Goal: Task Accomplishment & Management: Complete application form

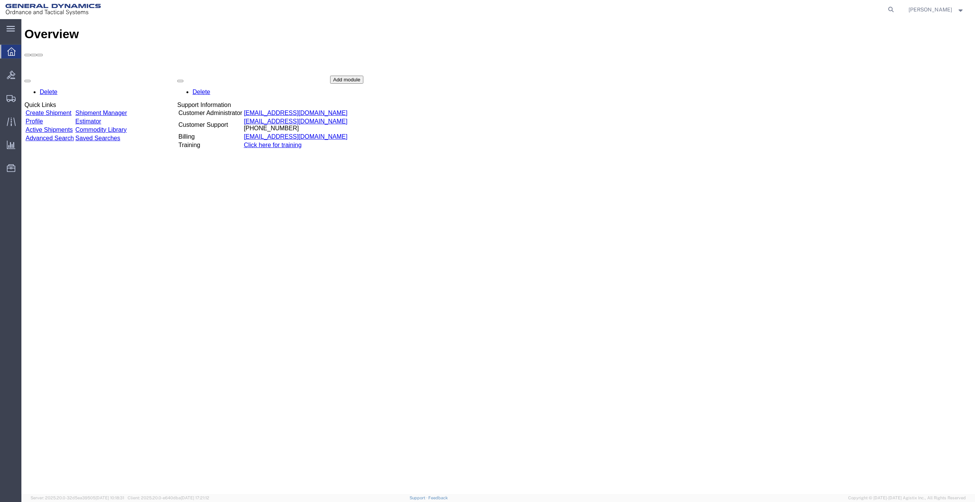
click at [71, 110] on link "Create Shipment" at bounding box center [49, 113] width 46 height 6
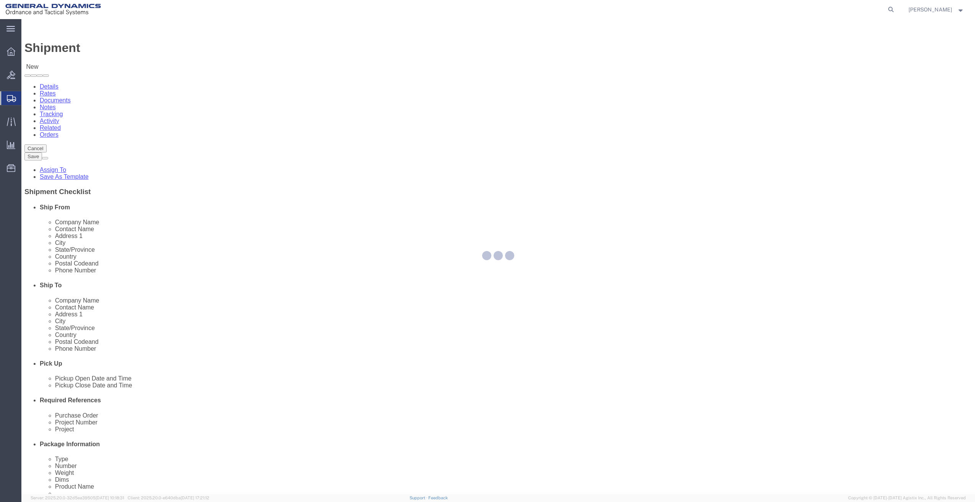
select select
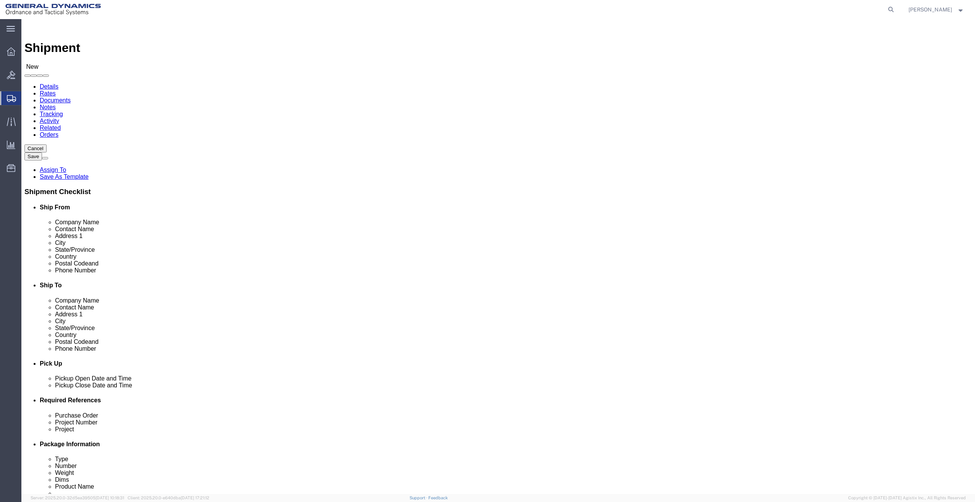
click div "Location My Profile Location GD-OTS [GEOGRAPHIC_DATA] (Commerce) GD-OTS [GEOGRA…"
select select "MYPROFILE"
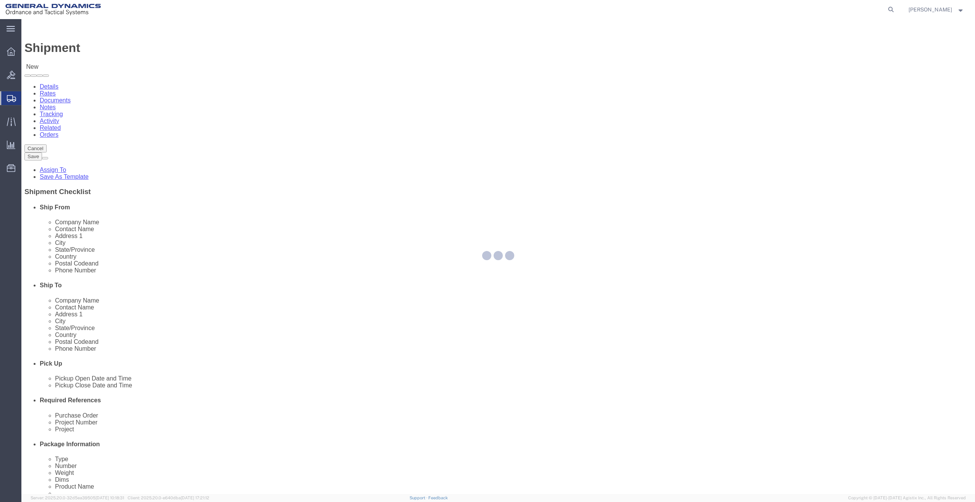
type input "General Dynamics - OTS"
type input "[PERSON_NAME]"
type input "[STREET_ADDRESS]"
type input "SACO"
type input "04072"
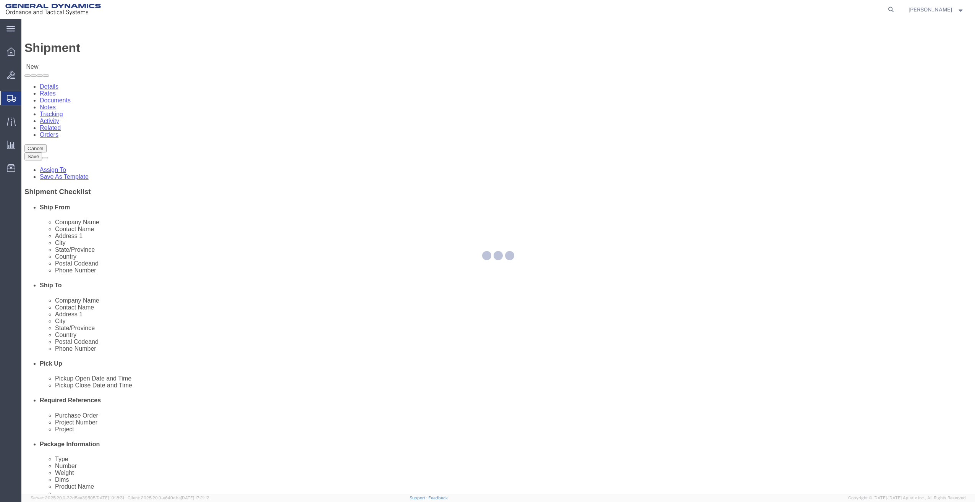
type input "[PHONE_NUMBER]"
type input "[PERSON_NAME][EMAIL_ADDRESS][PERSON_NAME][DOMAIN_NAME]"
checkbox input "true"
select select "ME"
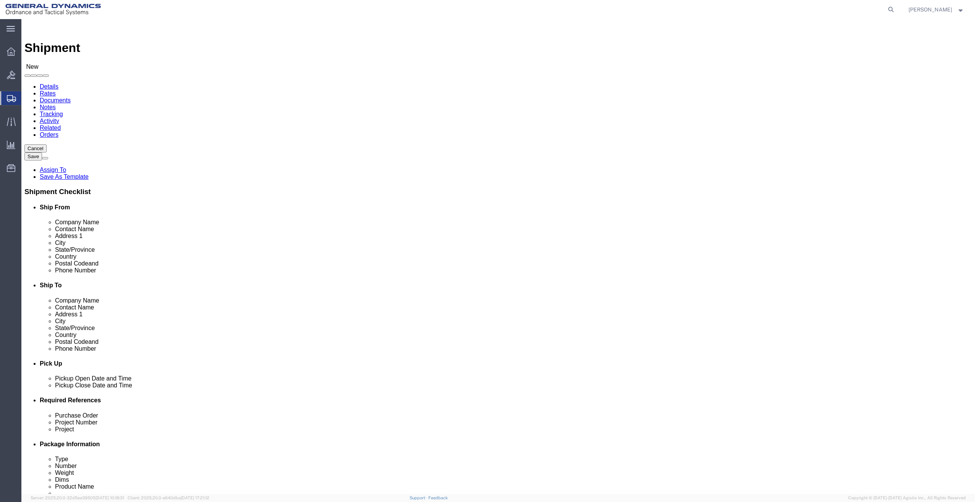
click input "text"
type input "GRAND RAPIDS PD"
type input "[PERSON_NAME]"
type input "[STREET_ADDRESS]"
select select
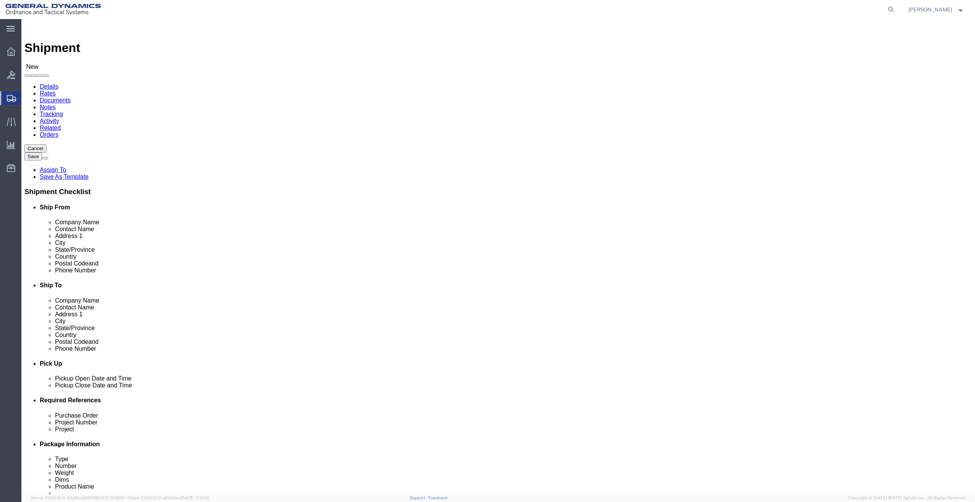
type input "[GEOGRAPHIC_DATA]"
select select
type input "49503"
select select
type input "9999999999"
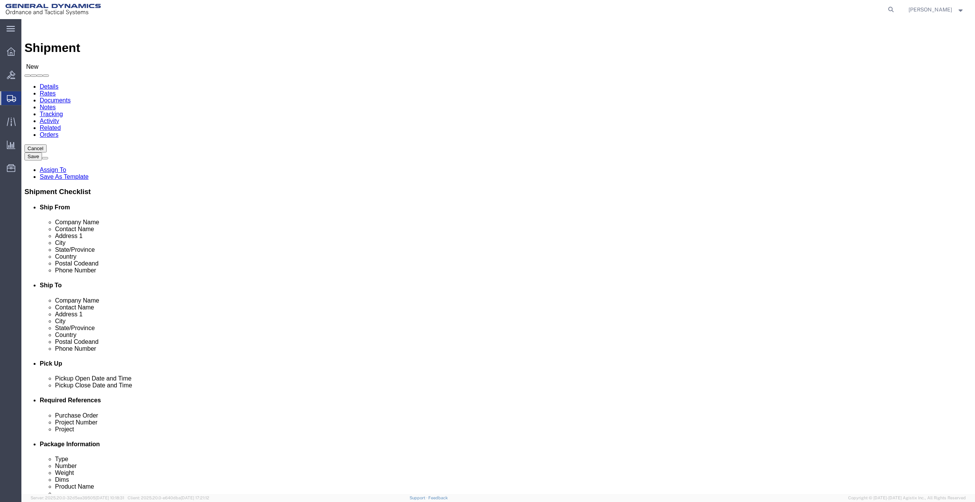
scroll to position [86, 0]
select select
click div "Location My Profile Location GD-OTS [GEOGRAPHIC_DATA] (Commerce) GD-OTS [GEOGRA…"
click div "[DATE] 3:00 PM"
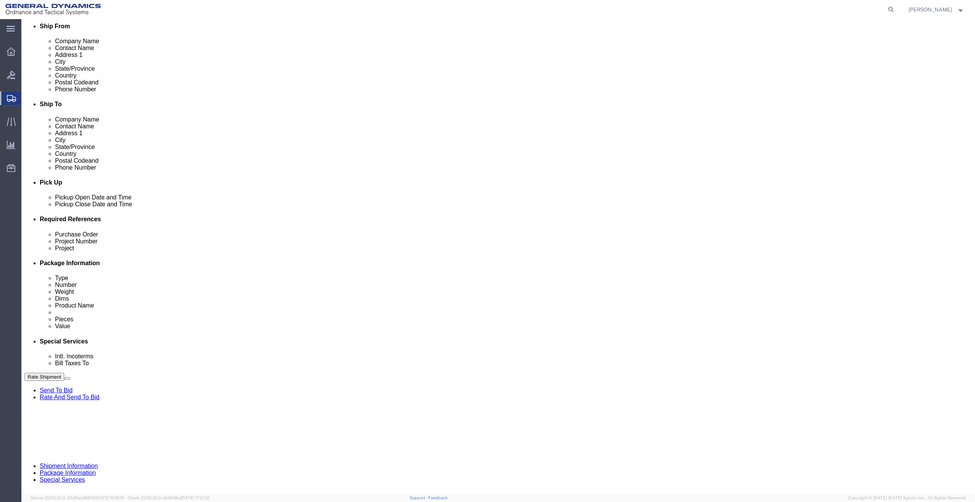
type input "7:00 PM"
click div "Close Time 7:00 PM [DATE] 3:00 PM - [DATE] 3:00 PM Cancel Apply"
click button "Apply"
click input "text"
type input "1"
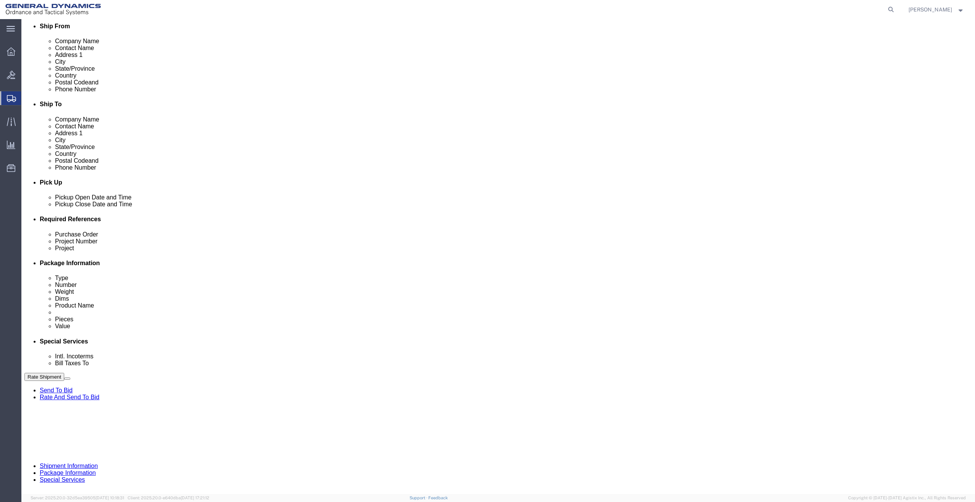
type input "29381 PO 21361"
drag, startPoint x: 175, startPoint y: 284, endPoint x: 120, endPoint y: 311, distance: 61.4
click div "Ship From Location Location My Profile Location My Profile Location GD-OTS [GEO…"
drag, startPoint x: 195, startPoint y: 291, endPoint x: 11, endPoint y: 311, distance: 184.9
click div "Ship From Location Location My Profile Location My Profile Location GD-OTS [GEO…"
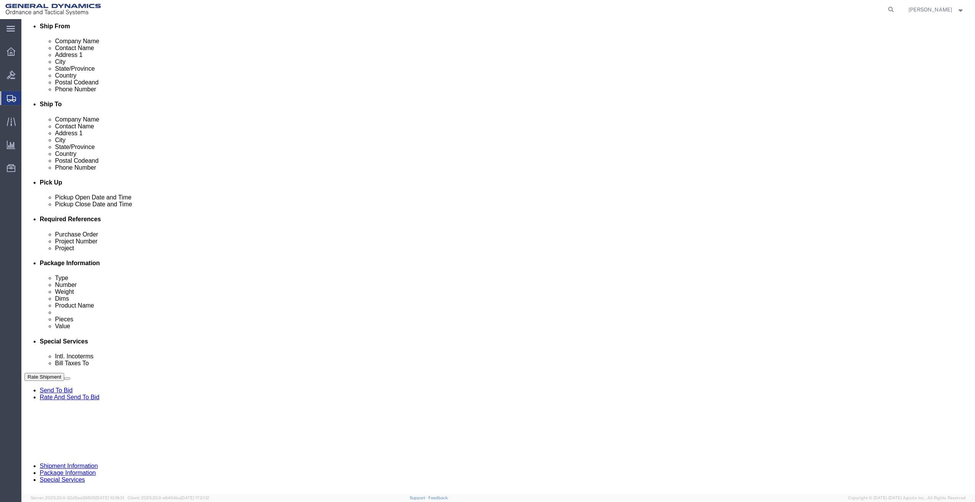
click div "Project Number"
click input "text"
paste input "29381 PO 21361"
type input "29381 PO 21361"
click input "text"
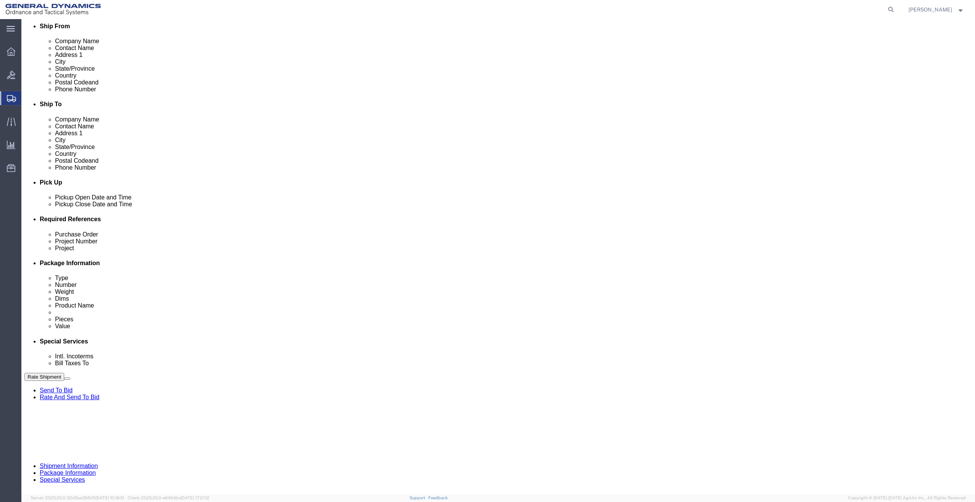
paste input "29381 PO 21361"
type input "29381 PO 21361"
click button "Continue"
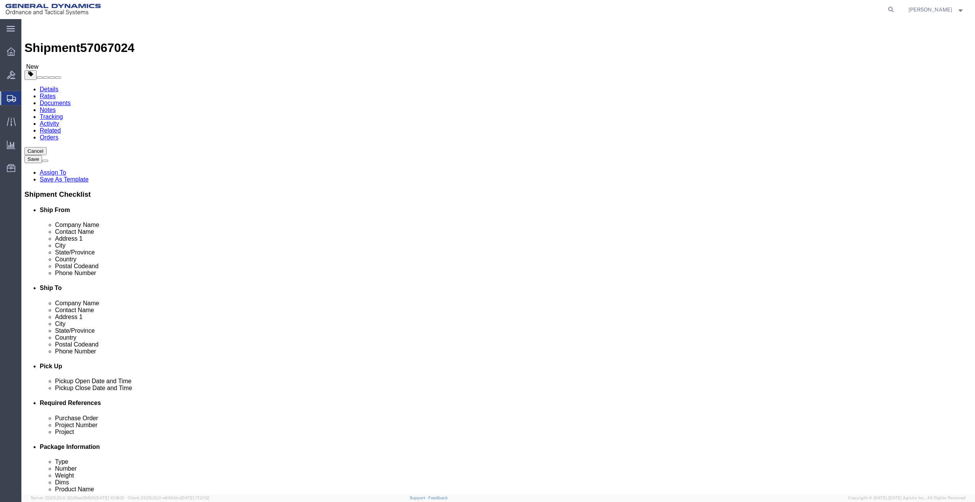
click select "Select Bale(s) Basket(s) Bolt(s) Bottle(s) Buckets Bulk Bundle(s) Can(s) Cardbo…"
select select "PSNS"
click select "Select Bale(s) Basket(s) Bolt(s) Bottle(s) Buckets Bulk Bundle(s) Can(s) Cardbo…"
click input "text"
type input "40"
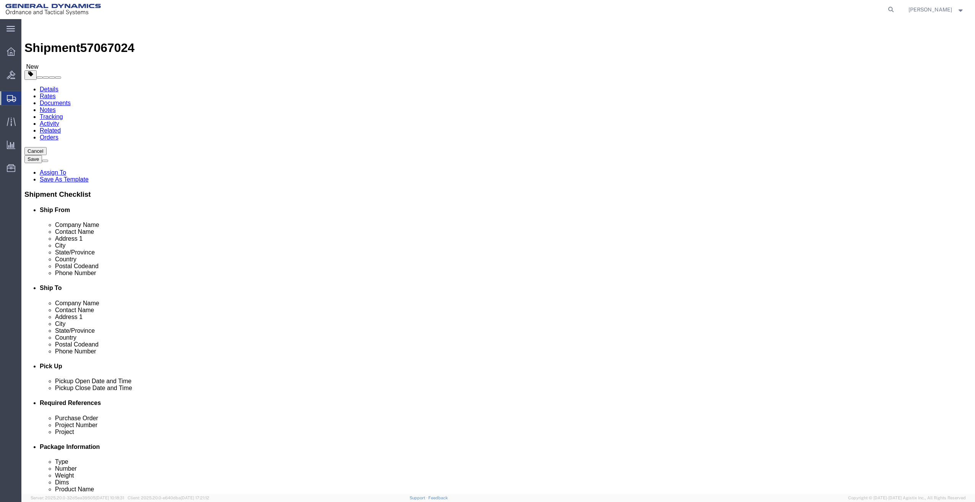
type input "0"
type input "40"
type input "17"
type input "200"
click link "Add Content"
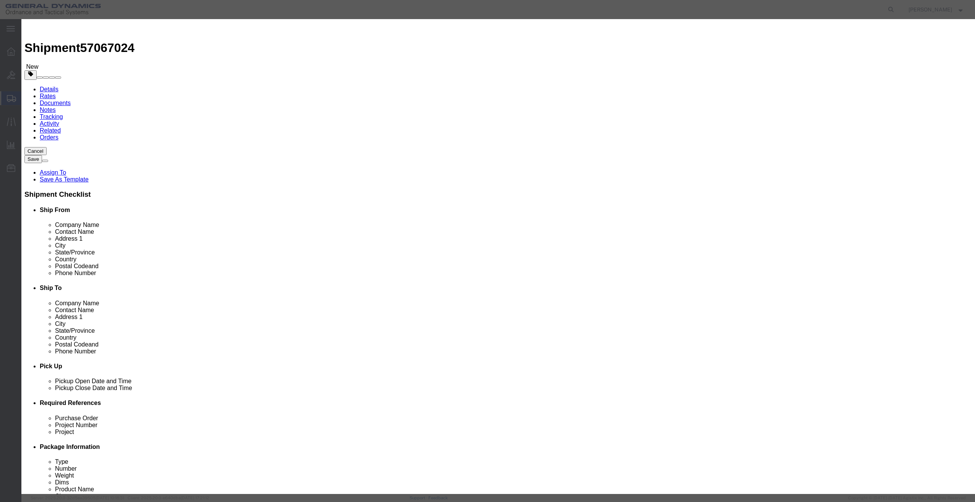
click input "text"
type input "TRAINING / MARKING AMMUNITION"
drag, startPoint x: 371, startPoint y: 73, endPoint x: 305, endPoint y: 81, distance: 67.0
click div "Product Name TRAINING / MARKING AMMUNITION Pieces 0 Select Bag Barrels 100Board…"
type input "1"
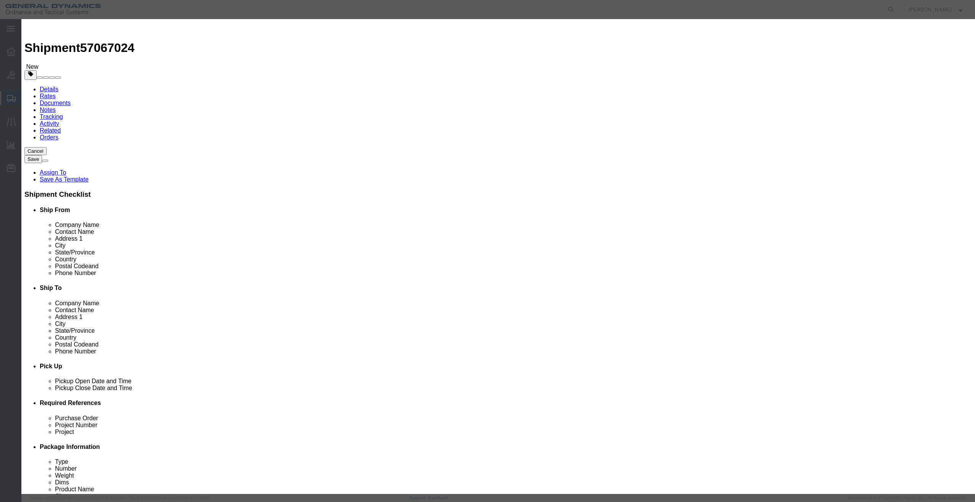
click input "text"
type input "1"
click select "Select 50 55 60 65 70 85 92.5 100 125 175 250 300 400"
select select "85"
click select "Select 50 55 60 65 70 85 92.5 100 125 175 250 300 400"
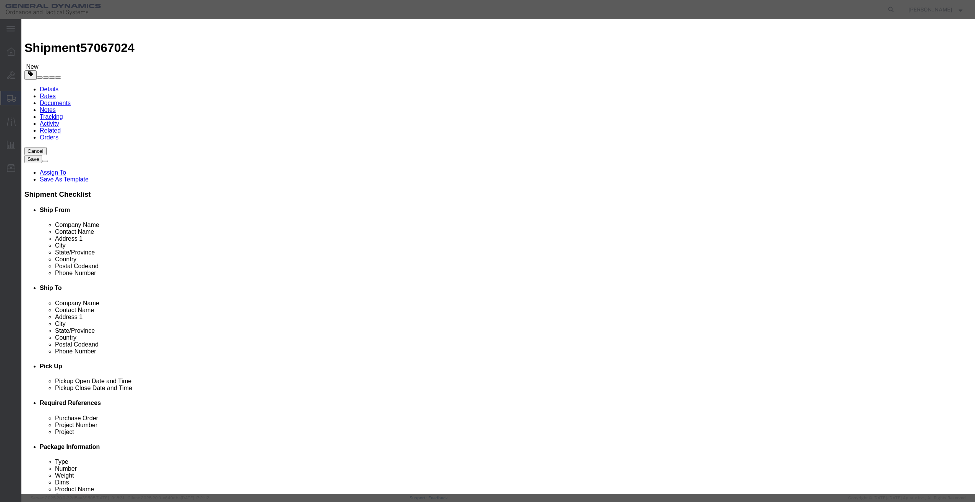
click button "Save & Close"
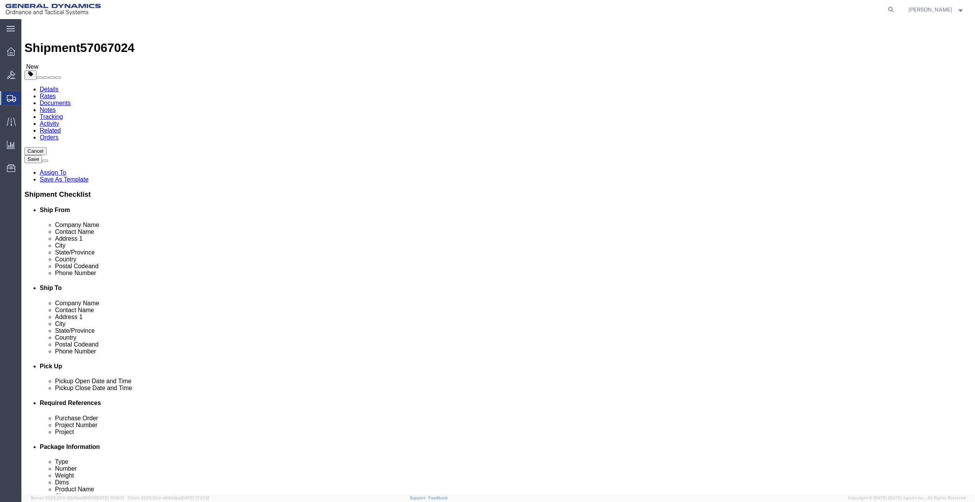
click button "Continue"
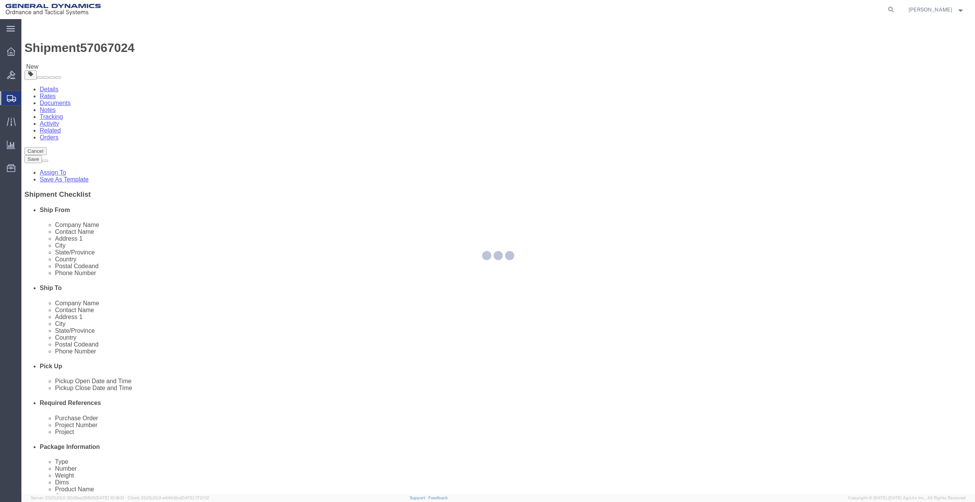
select select
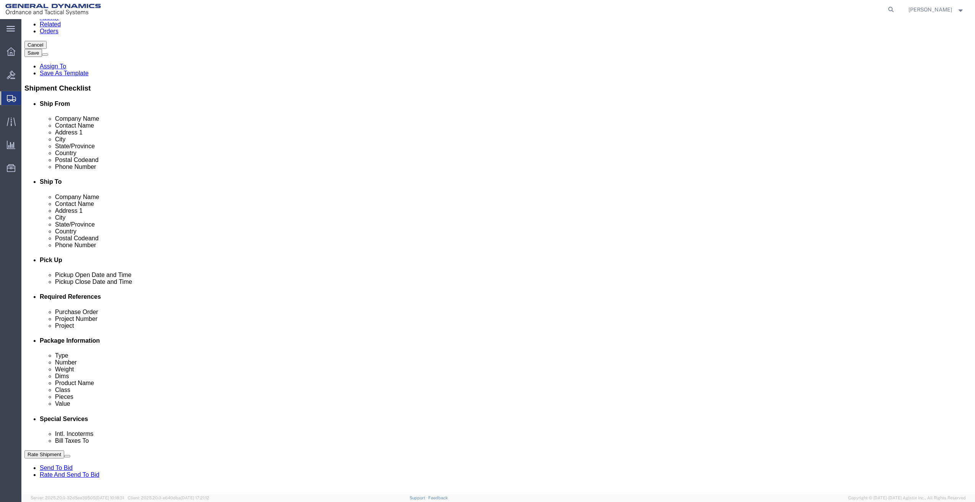
scroll to position [115, 0]
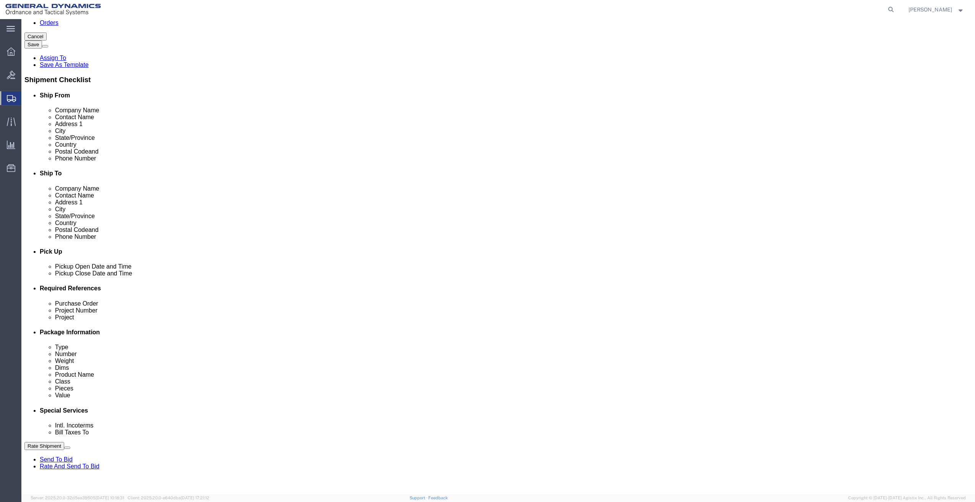
click button "Rate Shipment"
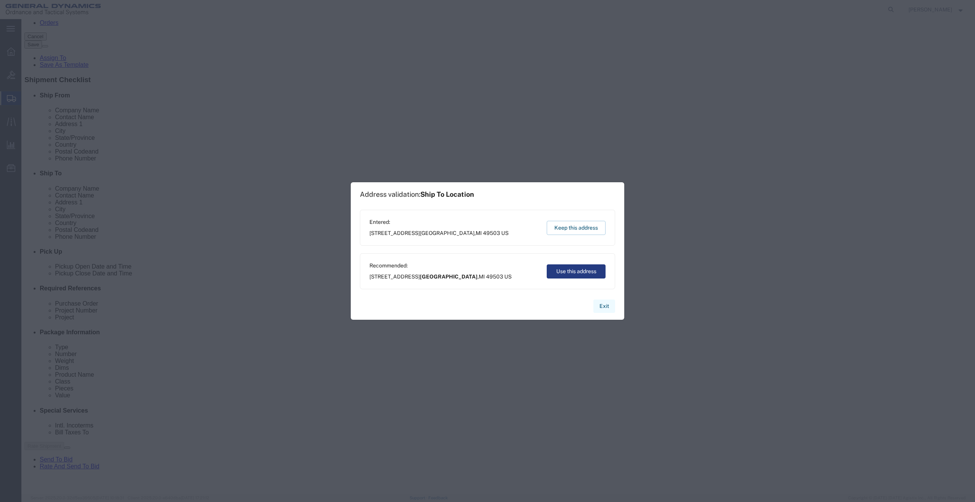
click at [602, 310] on button "Exit" at bounding box center [605, 306] width 22 height 13
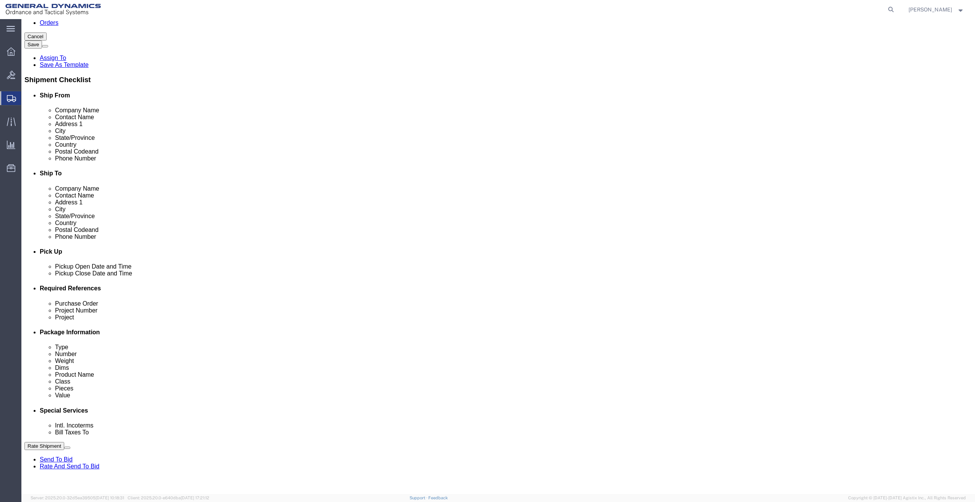
click select "Select Recipient Account Sender/Shipper Third Party Account"
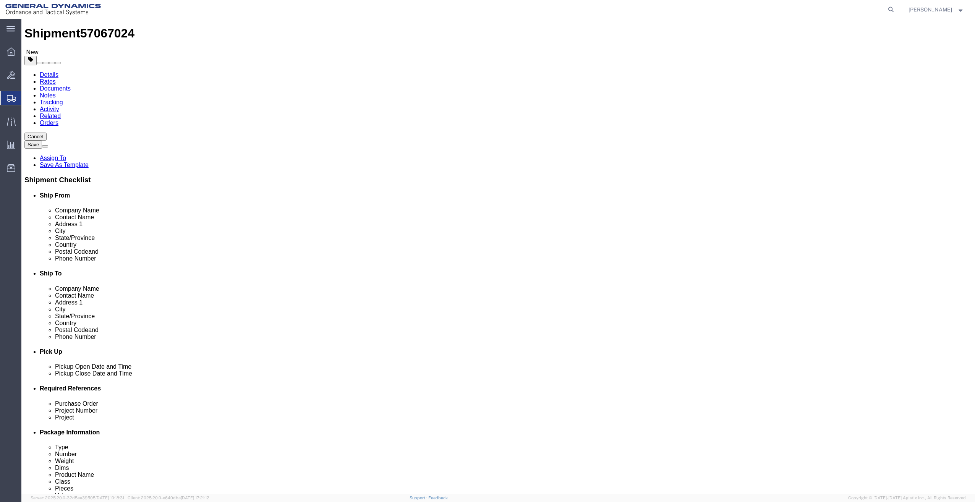
scroll to position [0, 0]
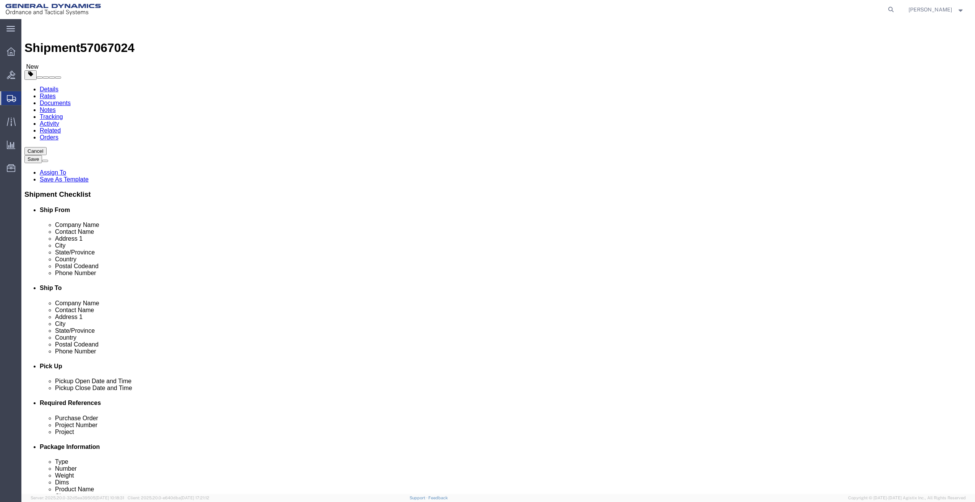
click span "Select one or more"
click link "Lift Gate"
select select "DELIVERY_LIFT_GATE"
click link "Lift Gate"
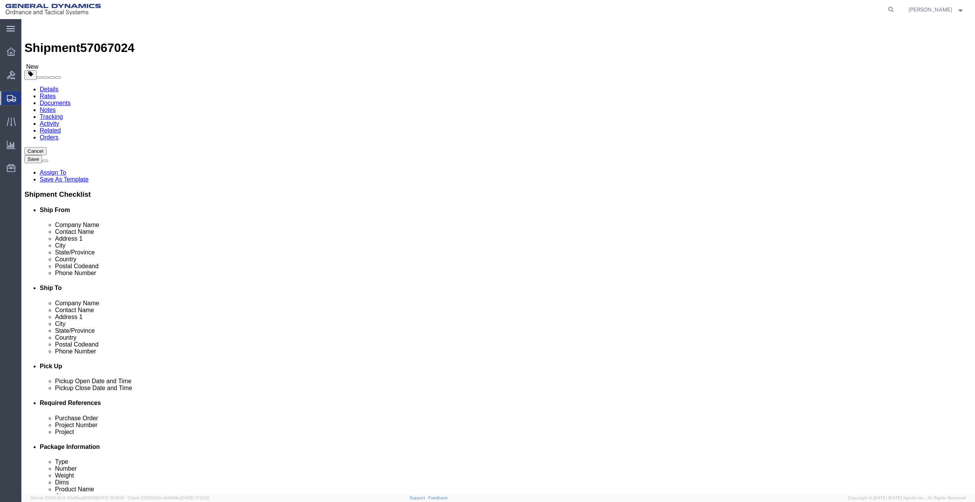
click span "Lift Gate"
select select "DELIVERY_LIFT_GATE"
click span "Lift Gate"
click link "Lift Gate"
select select "DELIVERY_LIFT_GATE"
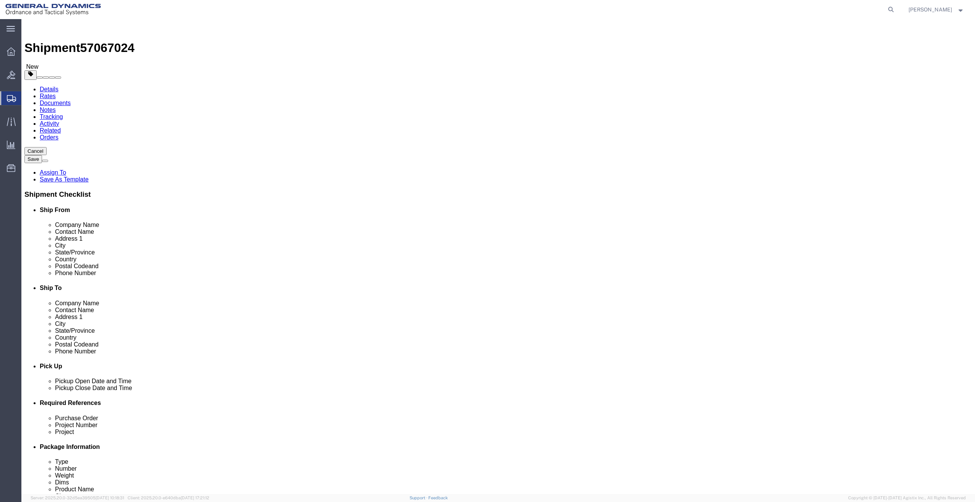
click div "Instructions"
click textarea
drag, startPoint x: 743, startPoint y: 172, endPoint x: 429, endPoint y: 188, distance: 313.8
click div "Services Select one or more Air Ride Truck Blanket Wrap Carnet Consolidated Shi…"
type textarea "LIFTGATE REQUIRED"
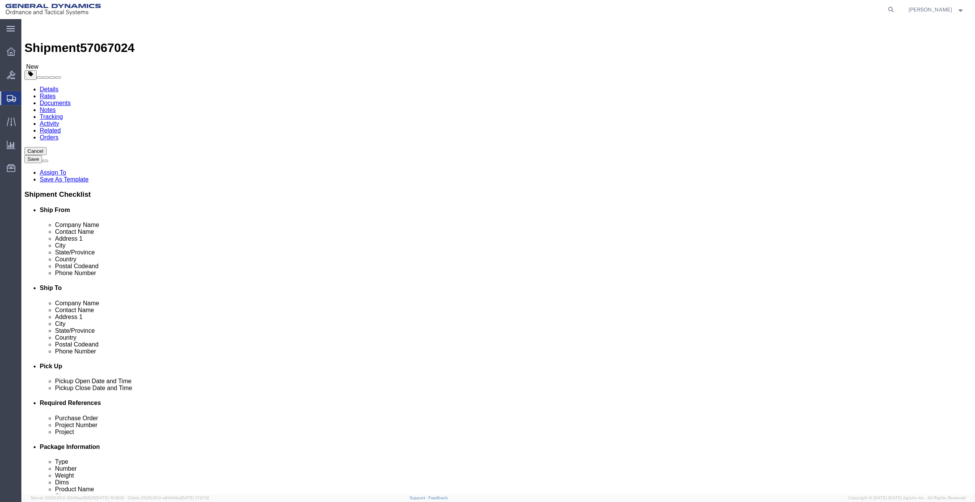
click icon
click input "[PERSON_NAME]"
click input "GRAND RAPIDS PD"
paste input "LIFTGATE REQUIRED"
drag, startPoint x: 656, startPoint y: 146, endPoint x: 597, endPoint y: 145, distance: 59.2
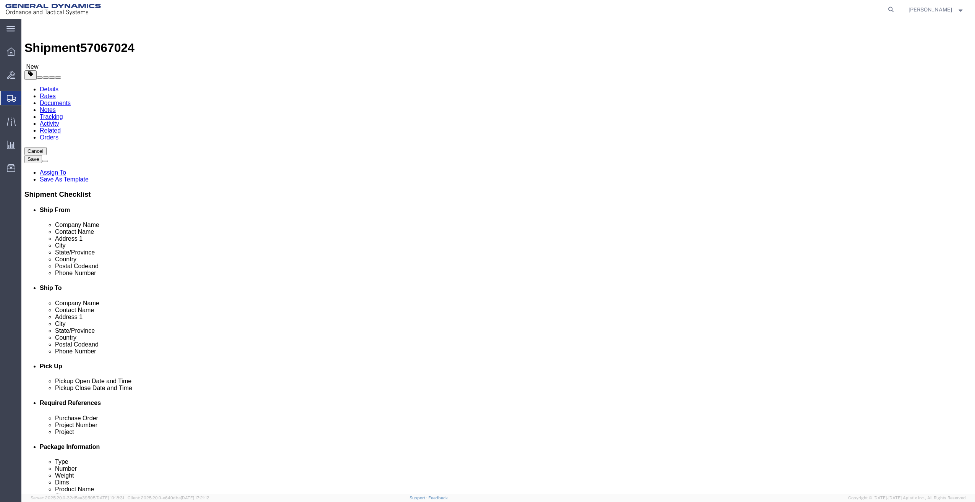
click input "GRAND RAPIDS PD LIFTGATE REQUIRED"
type input "GRAND RAPIDS PD"
click input "[PERSON_NAME]"
type input "[PERSON_NAME]"
click input "GRAND RAPIDS PD"
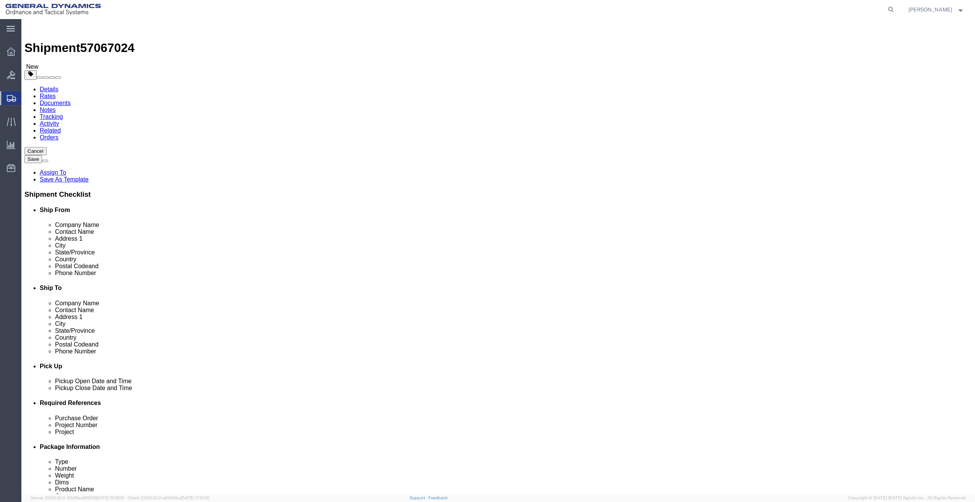
click input "text"
paste input "LIFTGATE REQUIRED"
type input "LIFTGATE REQUIRED"
drag, startPoint x: 601, startPoint y: 190, endPoint x: 510, endPoint y: 187, distance: 91.0
click div "Address [STREET_ADDRESS]"
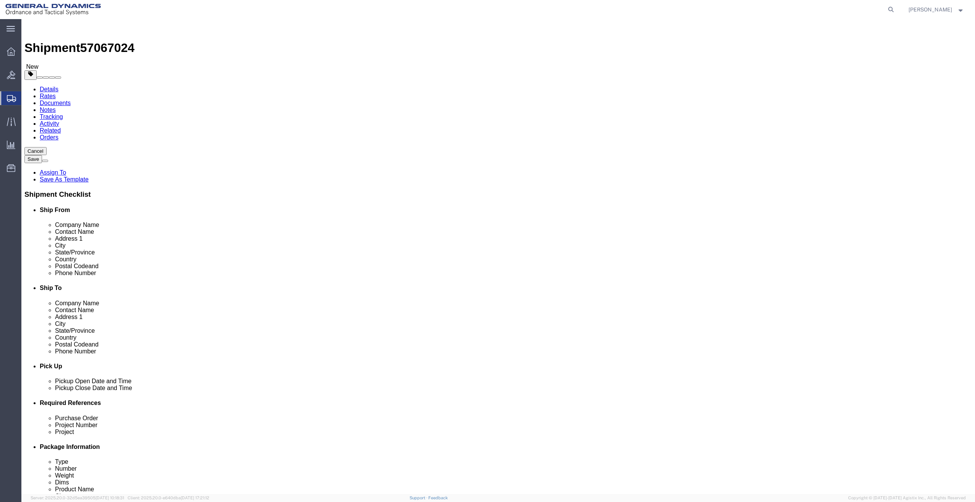
click icon
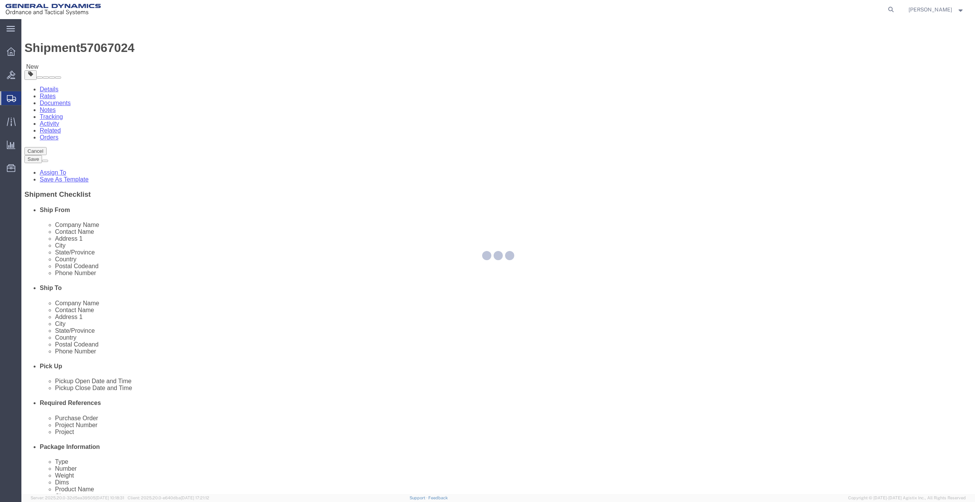
select select
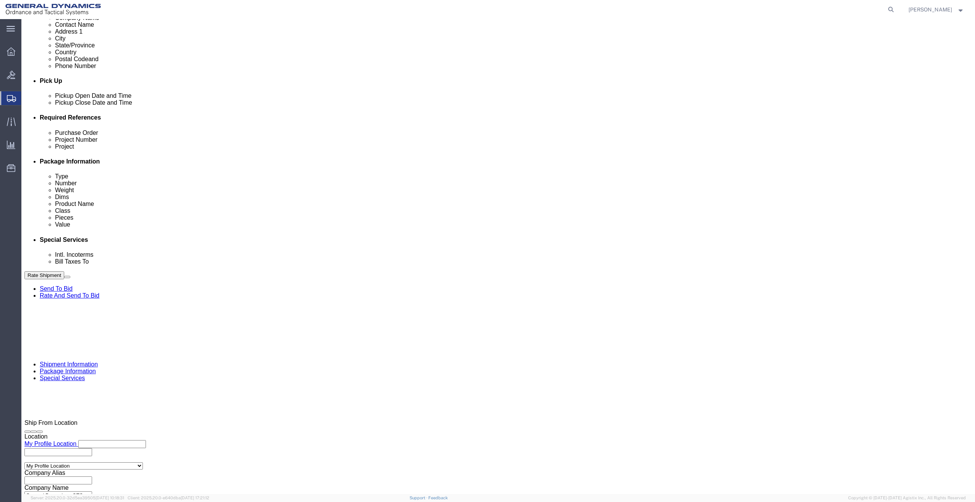
scroll to position [287, 0]
click button
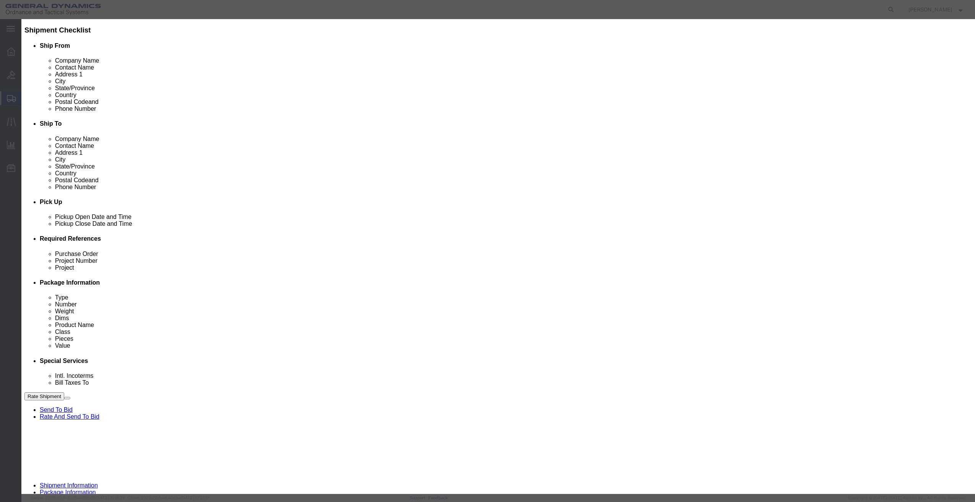
scroll to position [162, 0]
click input "text"
type input "CMP"
click icon "button"
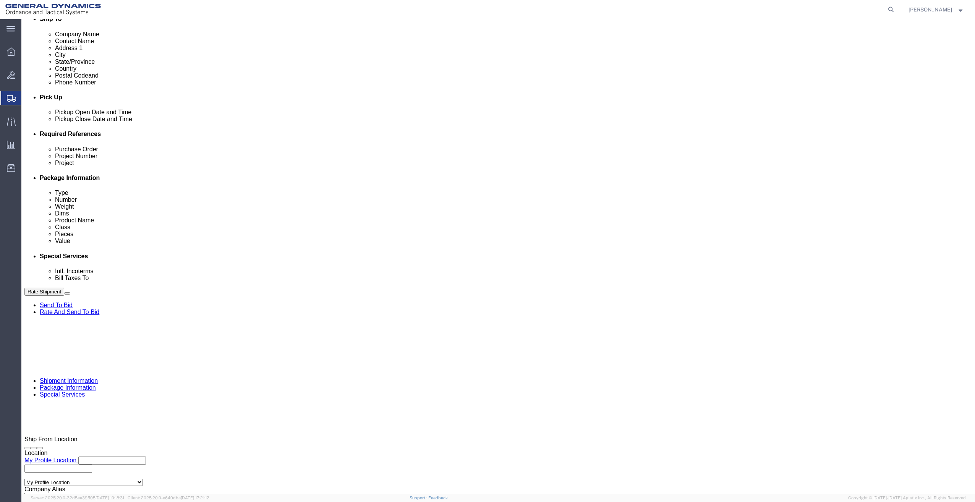
scroll to position [287, 0]
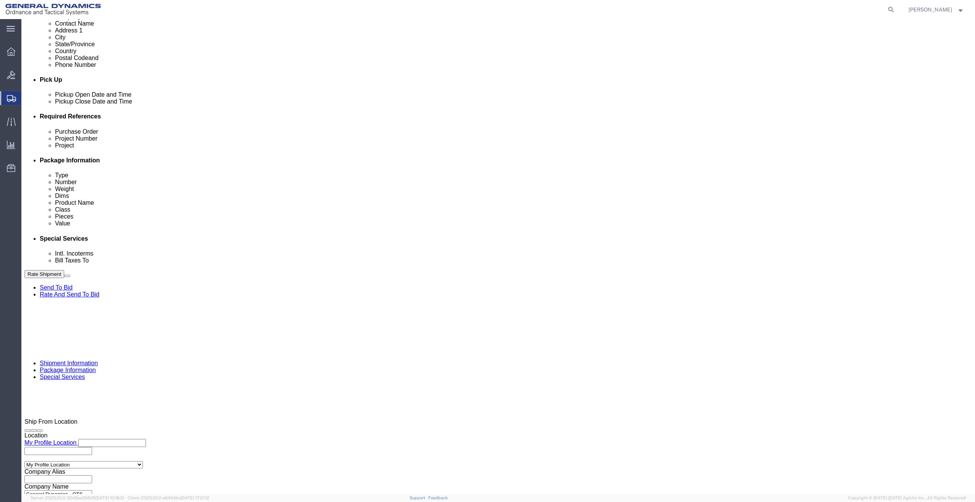
drag, startPoint x: 258, startPoint y: 289, endPoint x: 1, endPoint y: 323, distance: 259.1
click div "Company Name General Dynamics OTS % Data2Logistics Address 1 [STREET_ADDRESS] C…"
click p "- CMP DISTRIBUTORS - (LIFT GATE REQUIRED FOR DELIVERY) [STREET_ADDRESS]"
type input "CMP DISTRIBUTORS"
type input "[GEOGRAPHIC_DATA]"
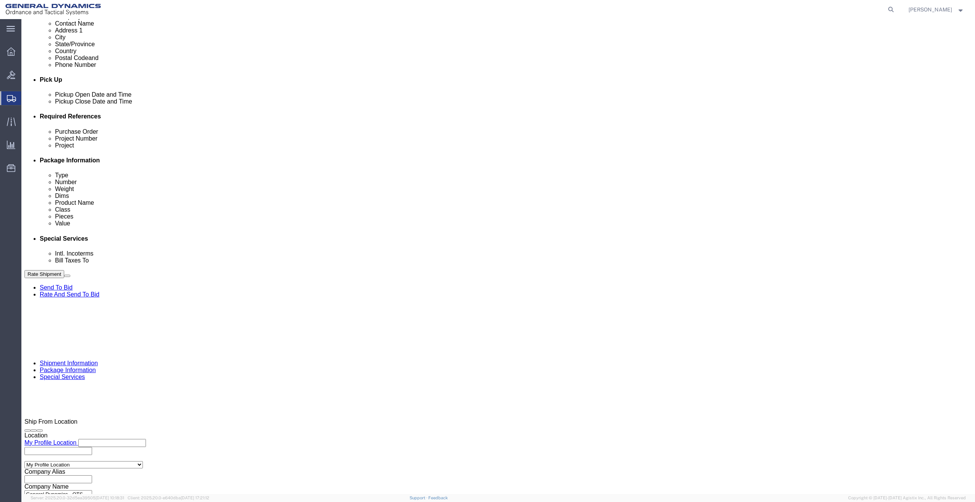
type input "9999999999"
type input "LIFT GATE REQUIRED FOR DELIVERY"
type input "LANSING"
type input "48906"
select select "MI"
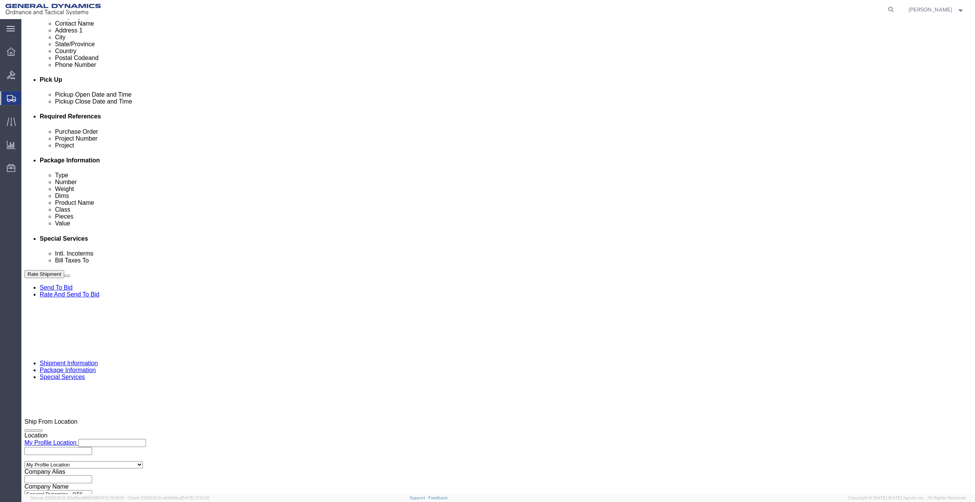
type input "CMP DISTRIBUTORS"
click div "Billing Location Select Select My Profile Location GD-OTS [GEOGRAPHIC_DATA] (Co…"
click icon
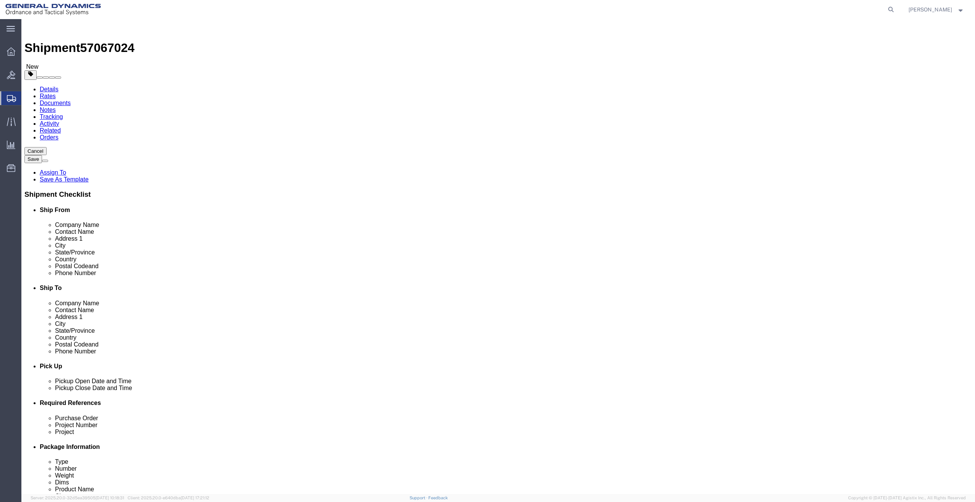
click input "GRAND RAPIDS PD"
click input "[PERSON_NAME]"
type input "[PERSON_NAME] (LIFTGATE REQUIRED FOR DELIVERY)"
click button "Rate Shipment"
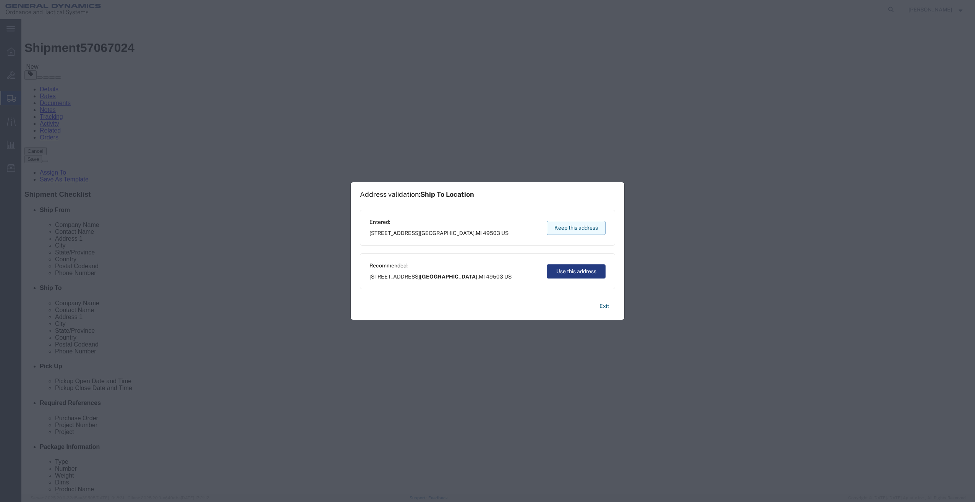
click at [581, 227] on button "Keep this address" at bounding box center [576, 228] width 59 height 14
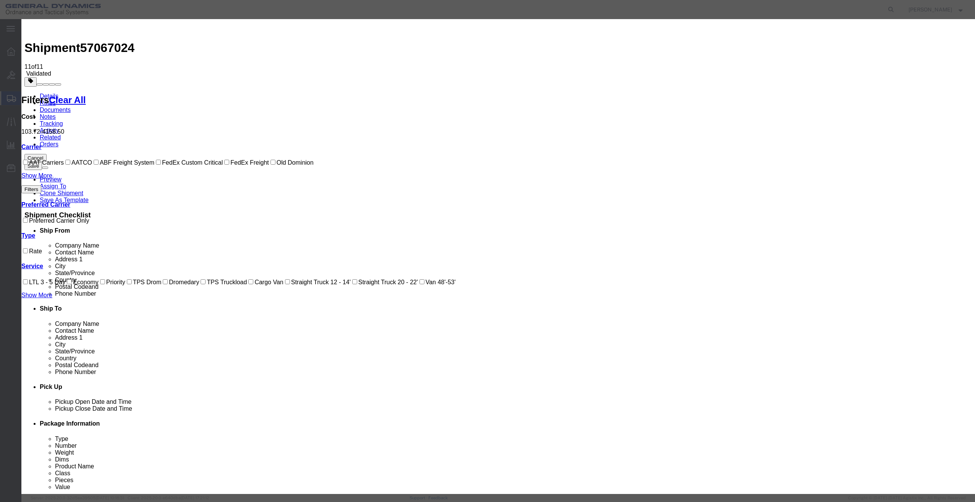
select select "21573"
select select "40442"
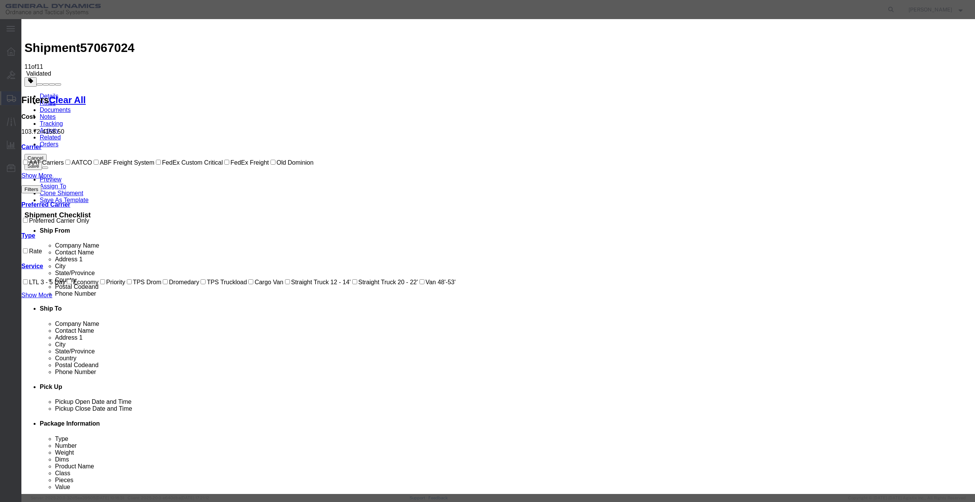
checkbox input "true"
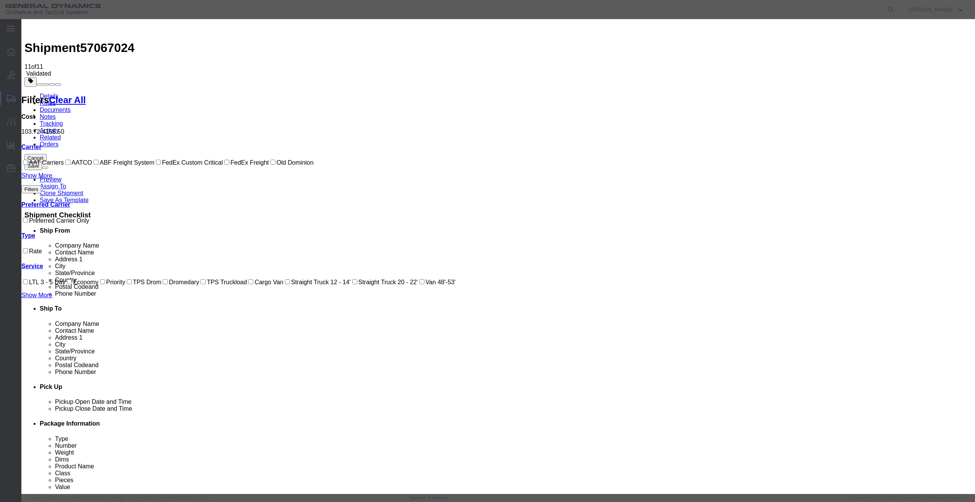
type input "[PERSON_NAME]"
type input "[PHONE_NUMBER]"
type input "900868076 PME"
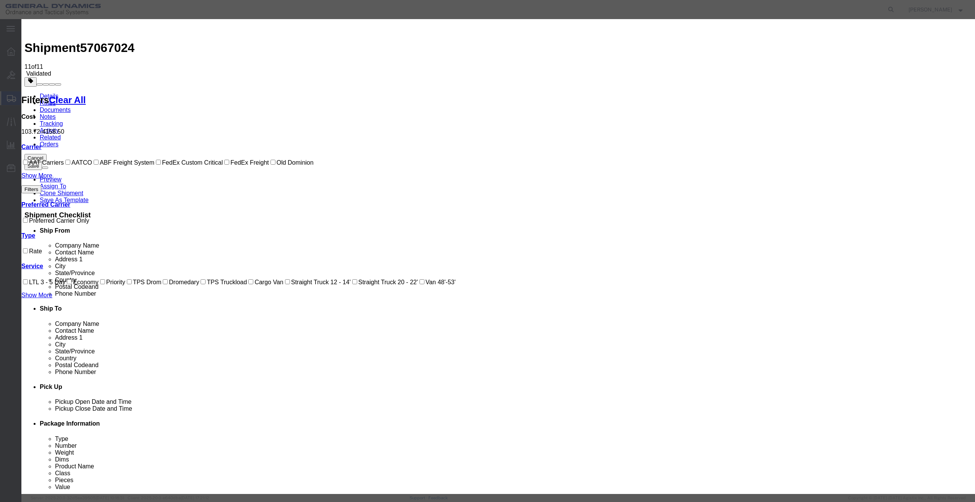
select select "1900"
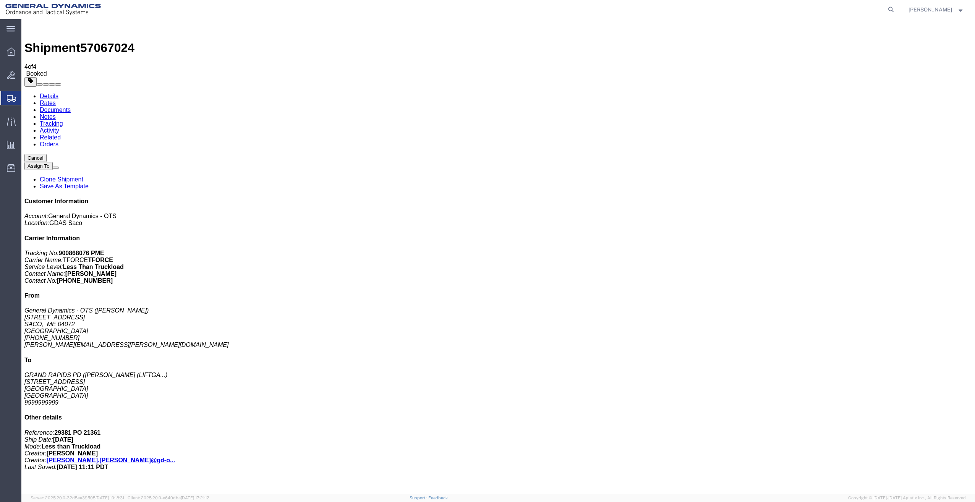
click at [0, 0] on span "Create Shipment" at bounding box center [0, 0] width 0 height 0
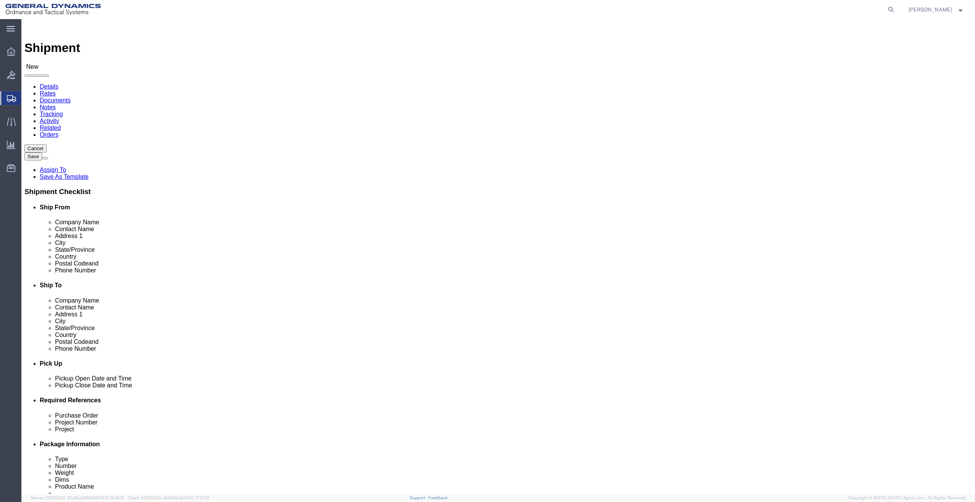
select select "MYPROFILE"
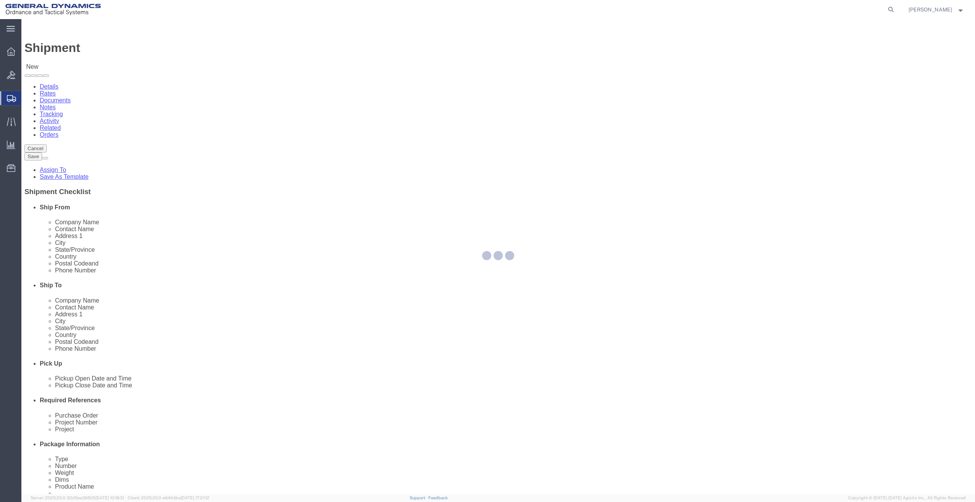
select select "ME"
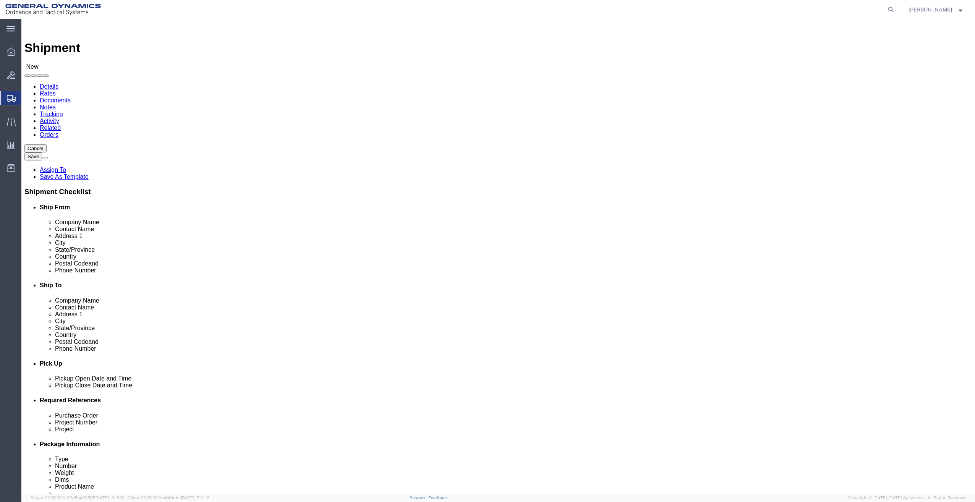
click input "text"
type input "CMP"
click p "- CMP DISTRIBUTORS - (LIFT GATE REQUIRED FOR DELIVERY) [STREET_ADDRESS]"
select select "MI"
type input "CMP DISTRIBUTORS"
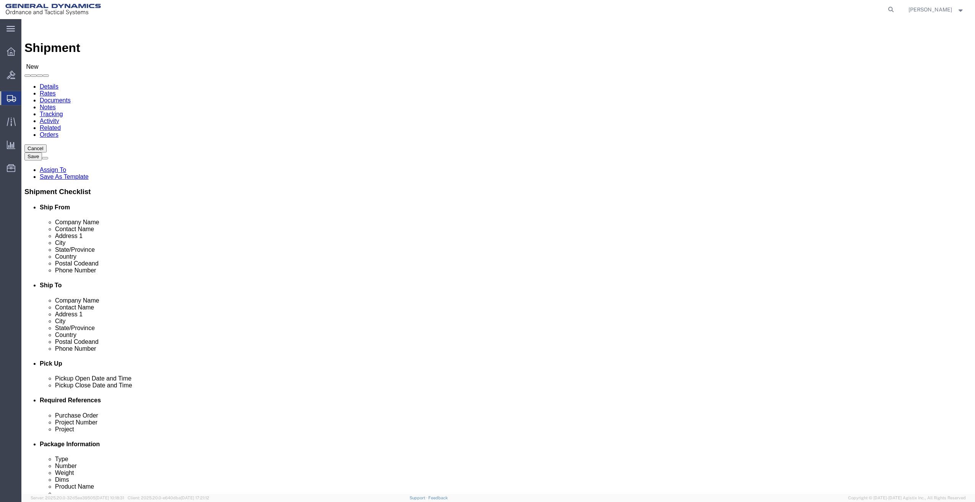
click div "[DATE] 4:00 PM"
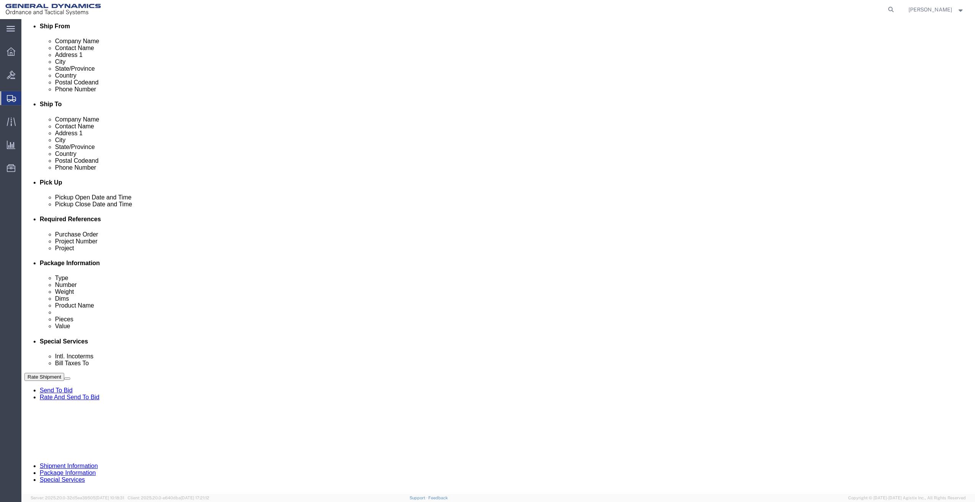
type input "7:00 PM"
click div "Close Time 7:00 PM [DATE] 4:00 PM - [DATE] 4:00 PM Cancel Apply"
click button "Apply"
click div "Purchase Order"
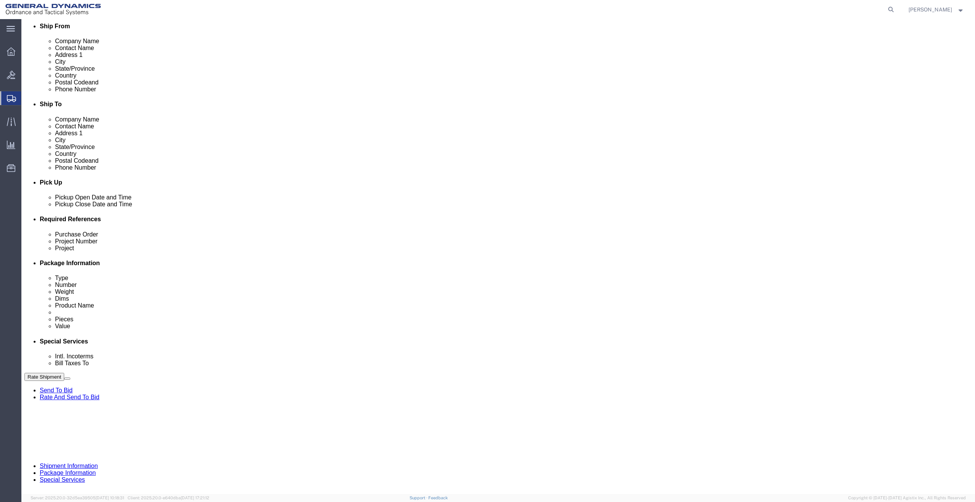
click input "text"
drag, startPoint x: 189, startPoint y: 291, endPoint x: -165, endPoint y: 303, distance: 354.9
click html "Shipment New Details Rates Documents Notes Tracking Activity Related Orders Can…"
type input "29380 PO 21357"
click input "text"
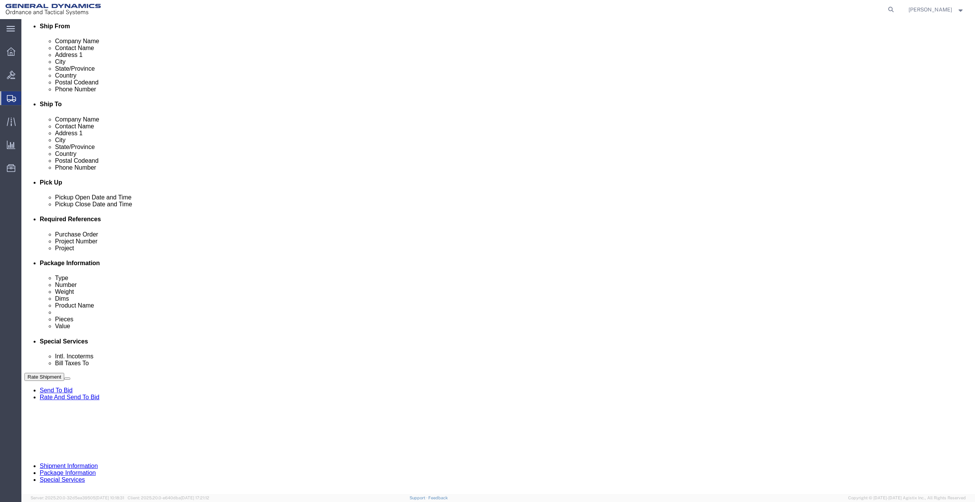
paste input "29380 PO 21357"
type input "29380 PO 21357"
click input "text"
paste input "29380 PO 21357"
type input "29380 PO 21357"
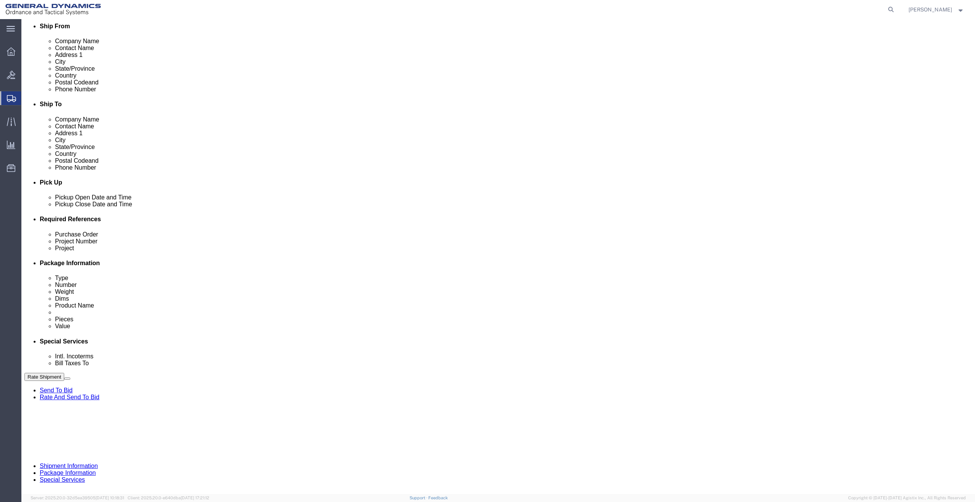
click button "Continue"
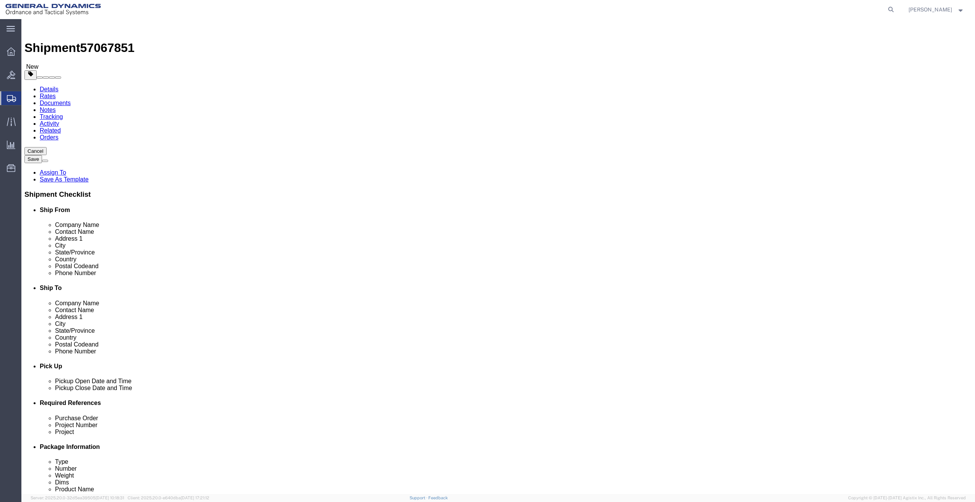
click select "Select Bale(s) Basket(s) Bolt(s) Bottle(s) Buckets Bulk Bundle(s) Can(s) Cardbo…"
select select "PSNS"
click select "Select Bale(s) Basket(s) Bolt(s) Bottle(s) Buckets Bulk Bundle(s) Can(s) Cardbo…"
click input "text"
type input "48"
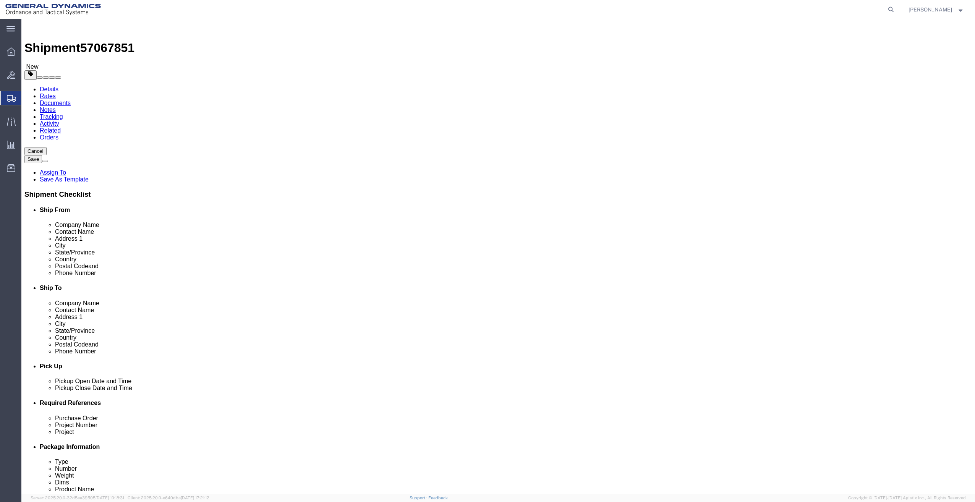
type input "40"
drag, startPoint x: 180, startPoint y: 180, endPoint x: 67, endPoint y: 204, distance: 115.4
click div "Package Type Select Bale(s) Basket(s) Bolt(s) Bottle(s) Buckets Bulk Bundle(s) …"
type input "40"
type input "11"
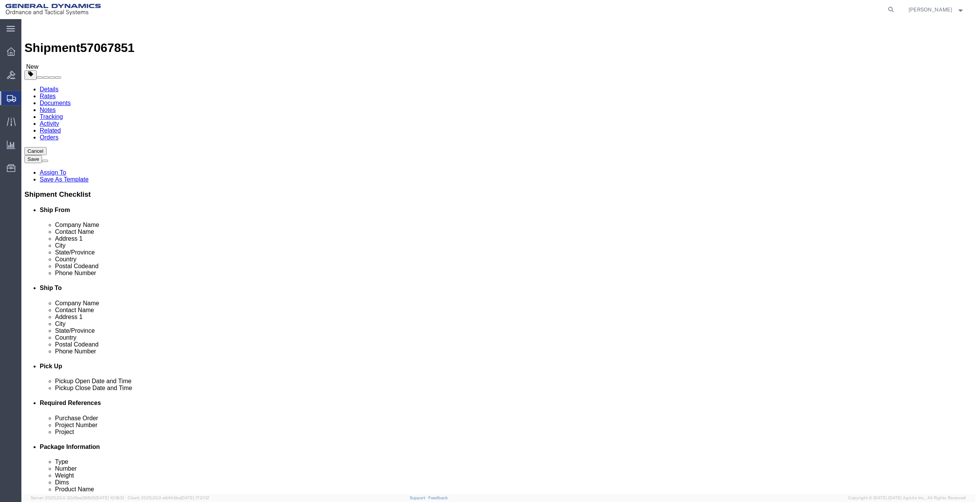
drag, startPoint x: 167, startPoint y: 194, endPoint x: 129, endPoint y: 198, distance: 38.8
click div "Package Type Select Bale(s) Basket(s) Bolt(s) Bottle(s) Buckets Bulk Bundle(s) …"
type input "124"
click div "1 x Pallet(s) Standard (Not Stackable) Package Type Select Bale(s) Basket(s) Bo…"
click link "Add Content"
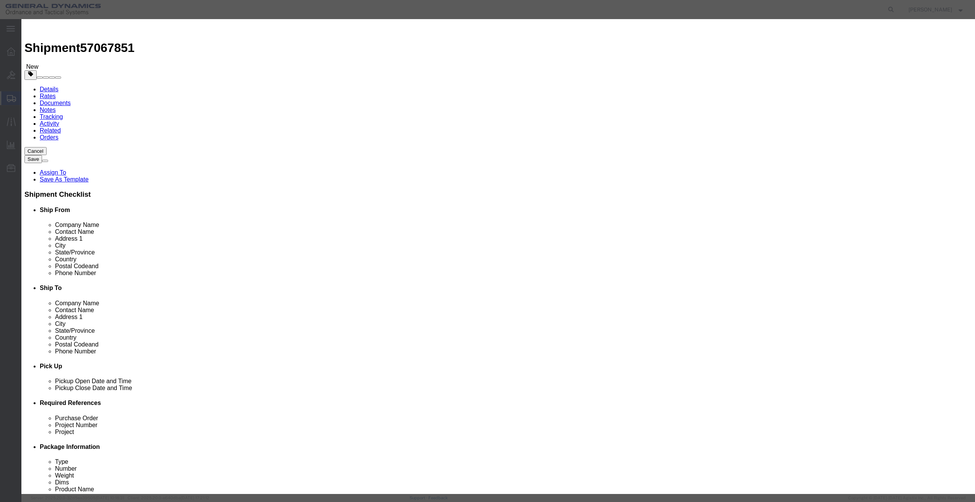
click input "text"
type input "TRAINING / MARKING AMMUNITION"
type input "1"
drag, startPoint x: 361, startPoint y: 76, endPoint x: 324, endPoint y: 78, distance: 36.3
drag, startPoint x: 364, startPoint y: 73, endPoint x: 309, endPoint y: 84, distance: 56.0
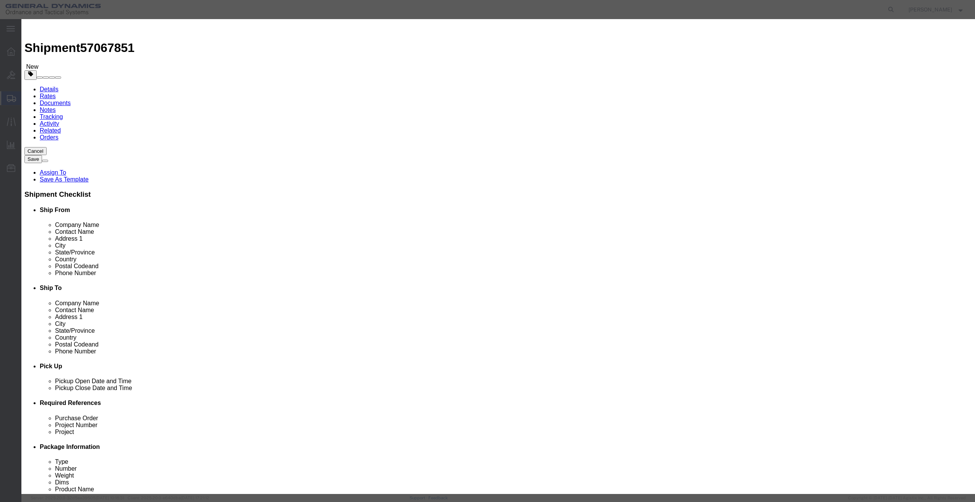
click div "Product Name TRAINING / MARKING AMMUNITION Pieces 0 Select Bag Barrels 100Board…"
type input "1"
click select "Select 50 55 60 65 70 85 92.5 100 125 175 250 300 400"
select select "85"
click select "Select 50 55 60 65 70 85 92.5 100 125 175 250 300 400"
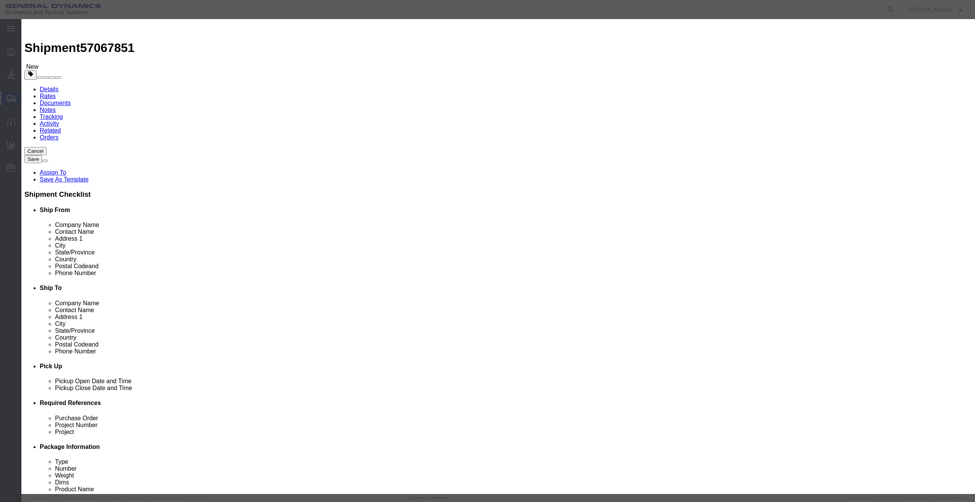
click button "Save & Close"
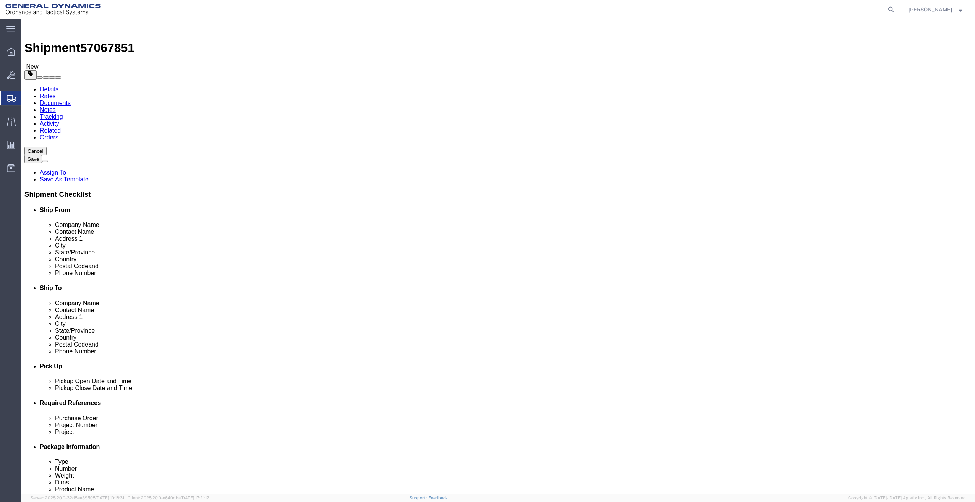
click div "Previous Continue"
click button "Continue"
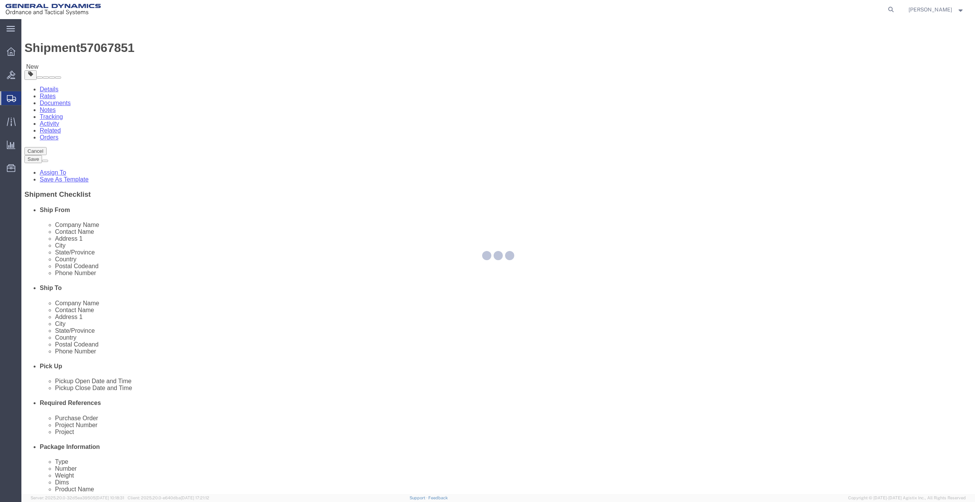
select select
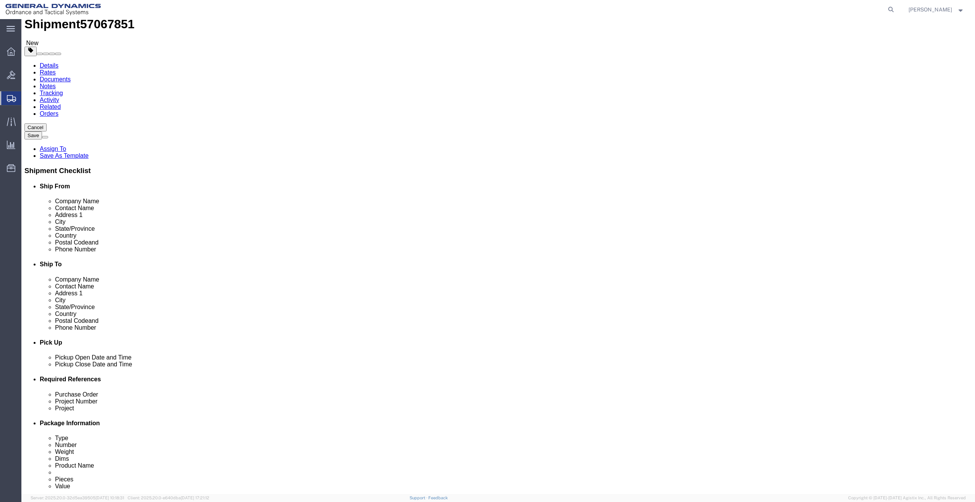
scroll to position [153, 0]
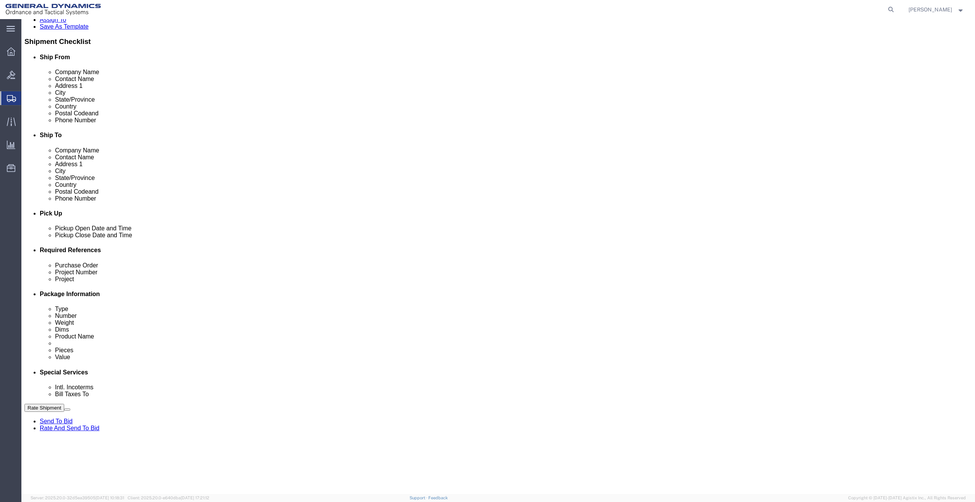
click select "Select Recipient Account Sender/Shipper Third Party Account"
select select "RCPN"
click select "Select Recipient Account Sender/Shipper Third Party Account"
type input "CMP DISTRIBUTORS"
type input "[GEOGRAPHIC_DATA]"
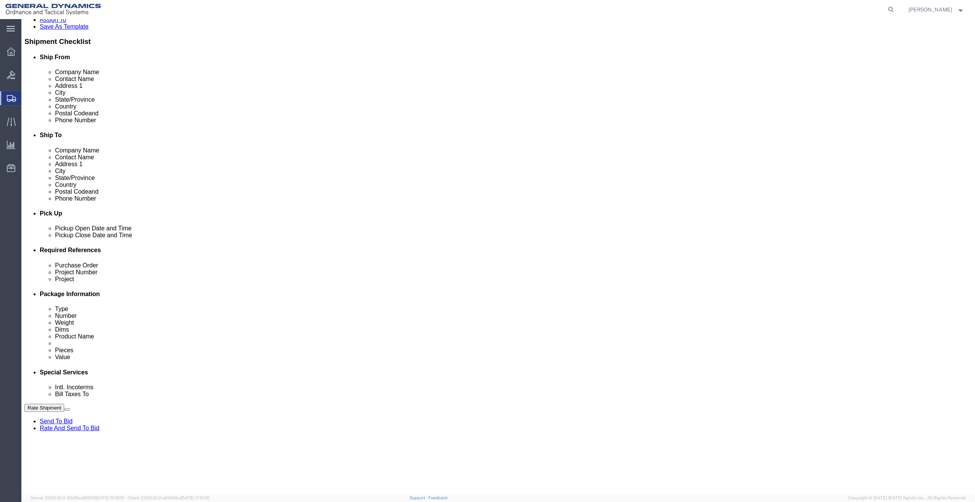
select select "US"
select select "MI"
type input "9999999999"
type input "LIFT GATE REQUIRED FOR DELIVERY"
type input "LANSING"
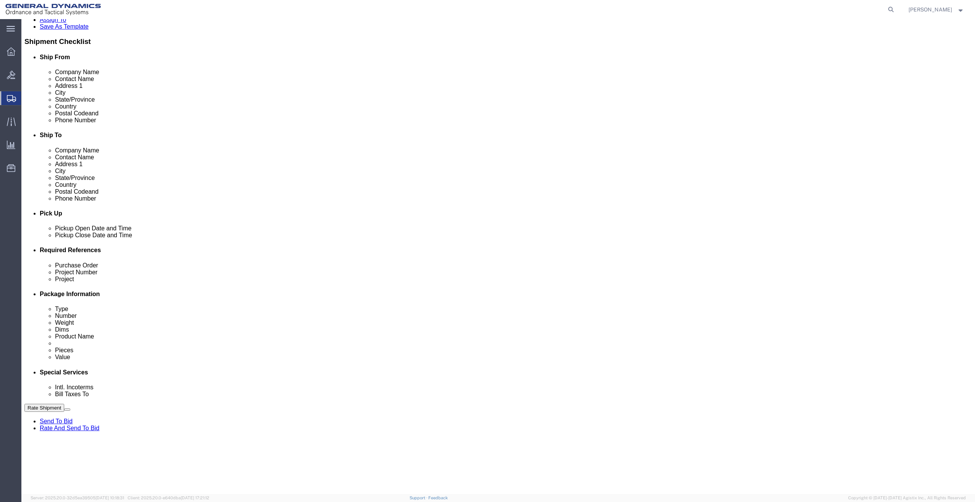
type input "48906"
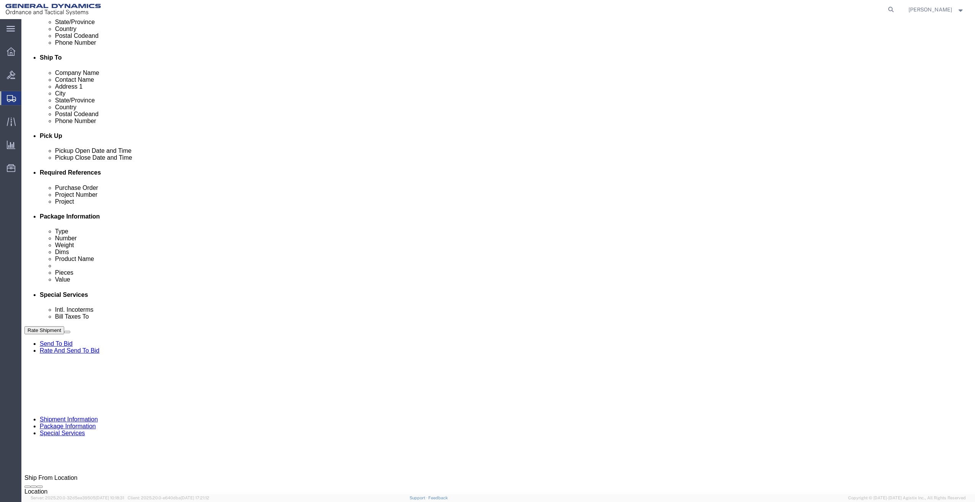
scroll to position [296, 0]
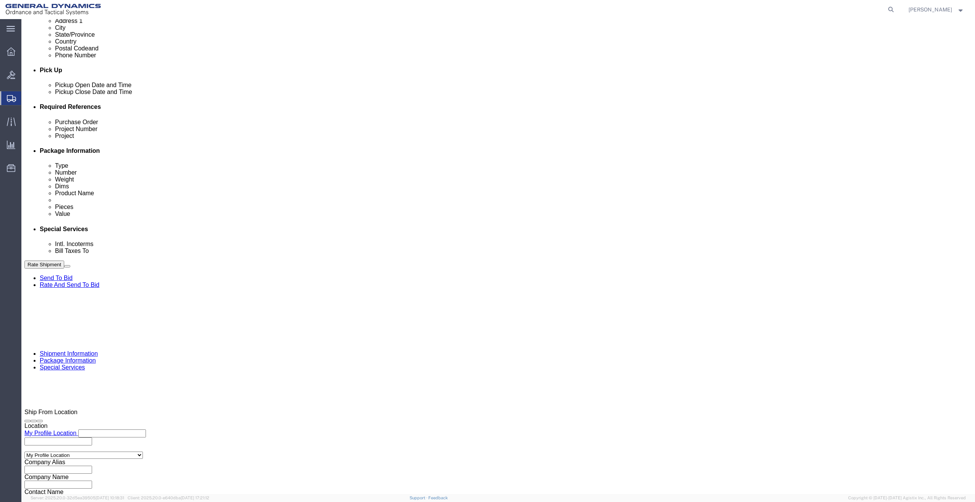
click button "Rate Shipment"
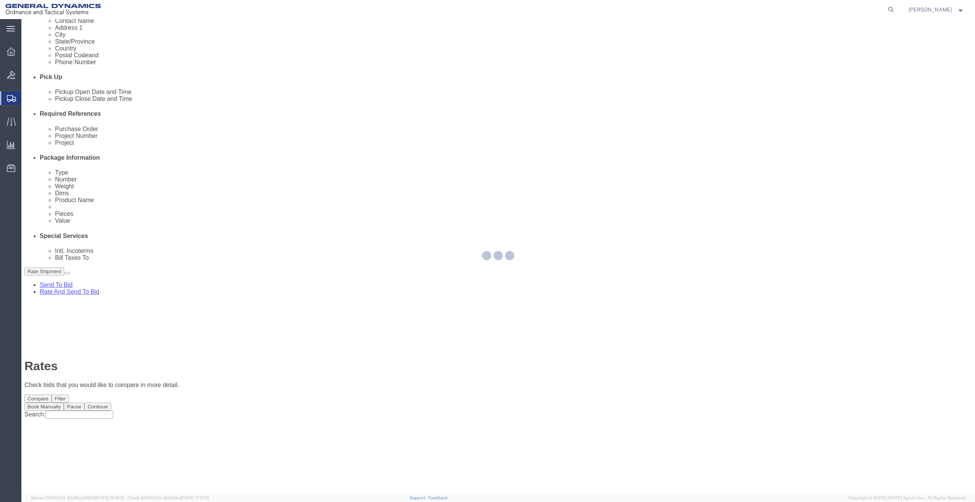
scroll to position [0, 0]
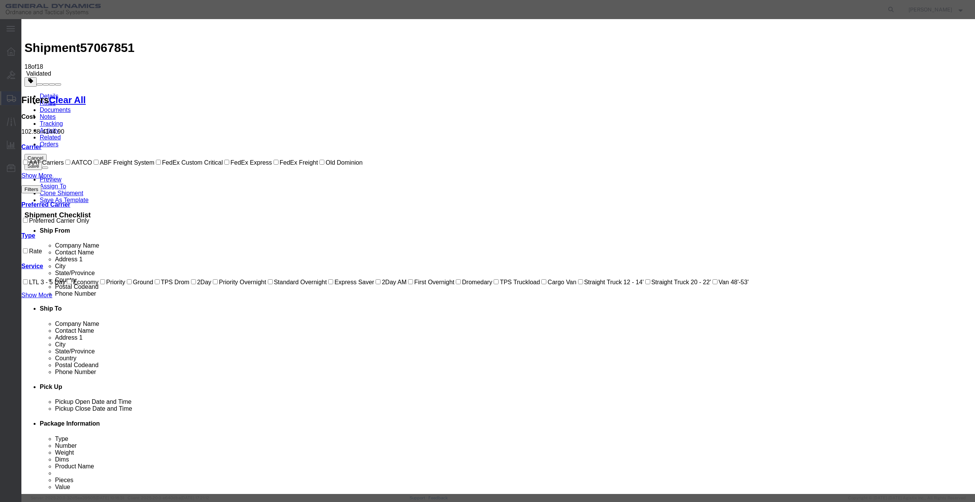
select select "21573"
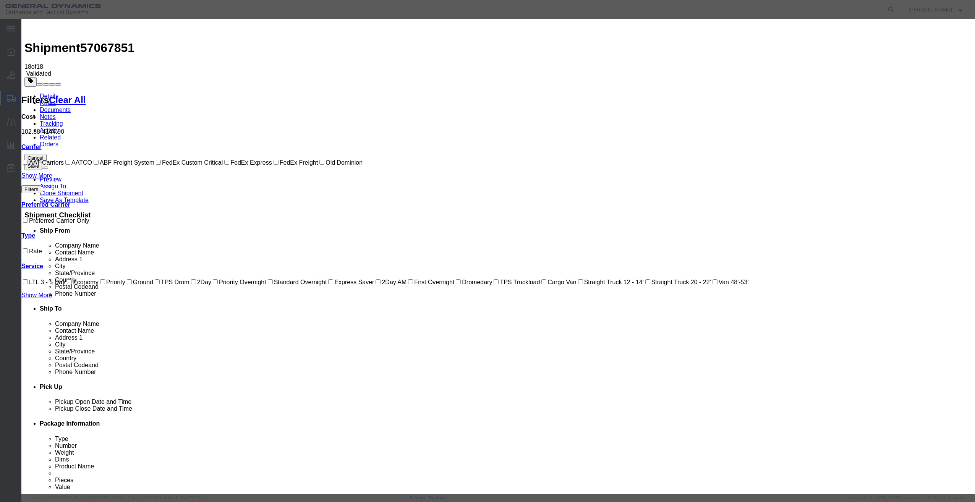
select select "40442"
checkbox input "true"
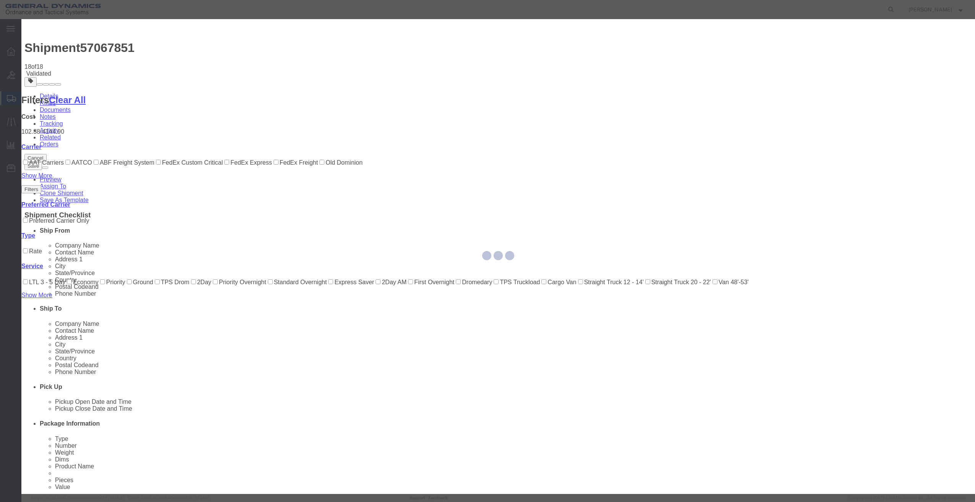
type input "[PERSON_NAME]"
type input "[PHONE_NUMBER]"
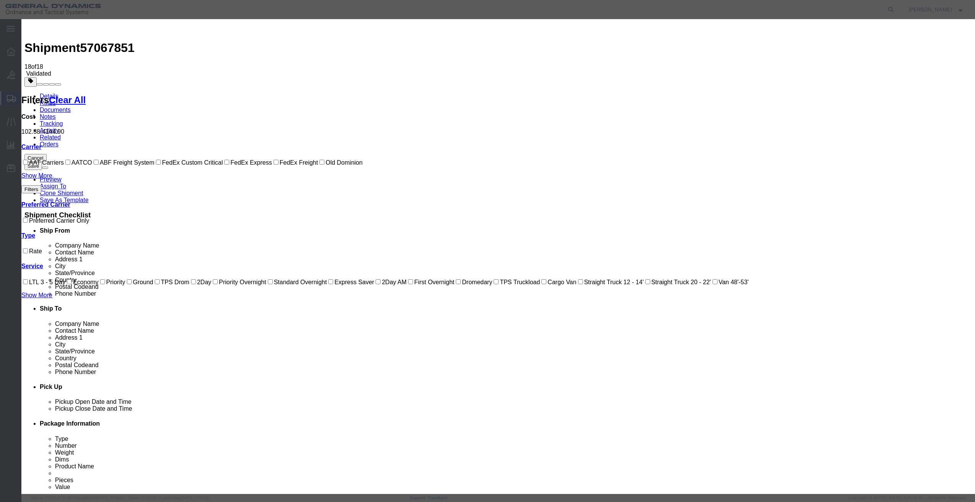
type input "900868080 PME"
